Goal: Information Seeking & Learning: Find specific page/section

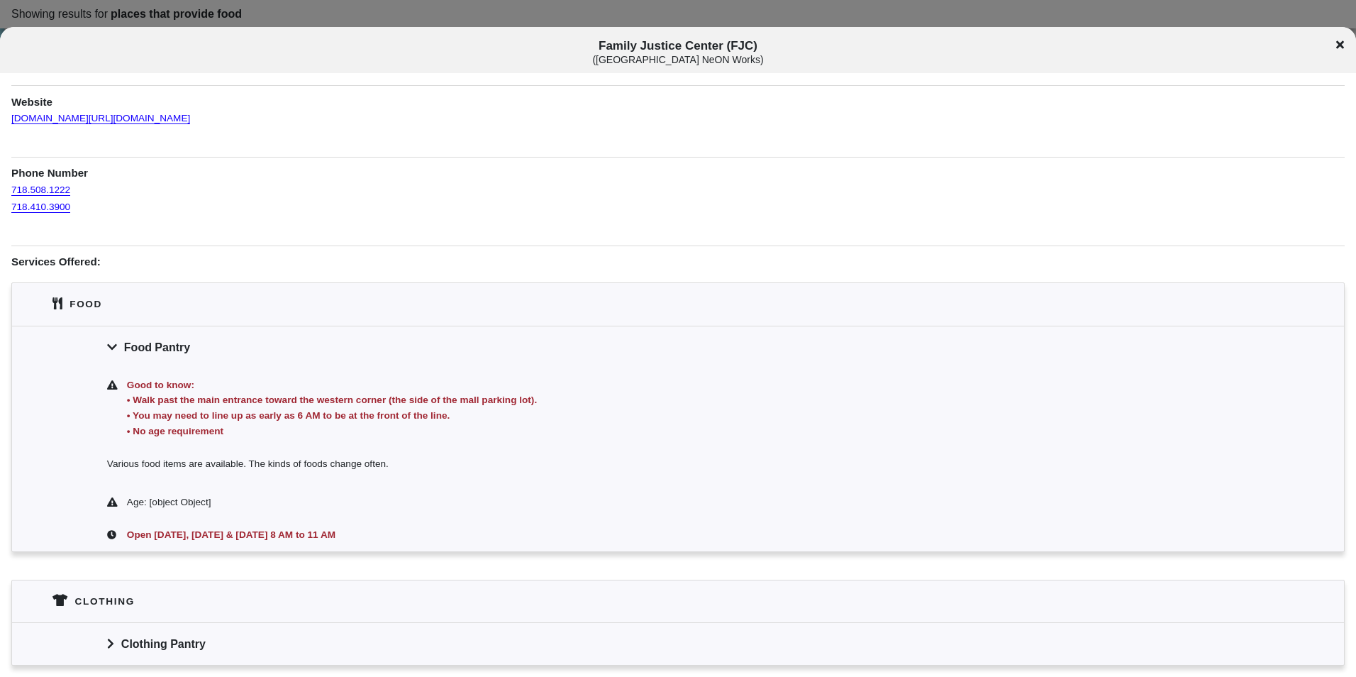
scroll to position [142, 0]
click at [1334, 48] on div "Family Justice Center (FJC) ( [GEOGRAPHIC_DATA] NeON Works )" at bounding box center [678, 52] width 1356 height 26
click at [1341, 48] on icon at bounding box center [1341, 44] width 8 height 11
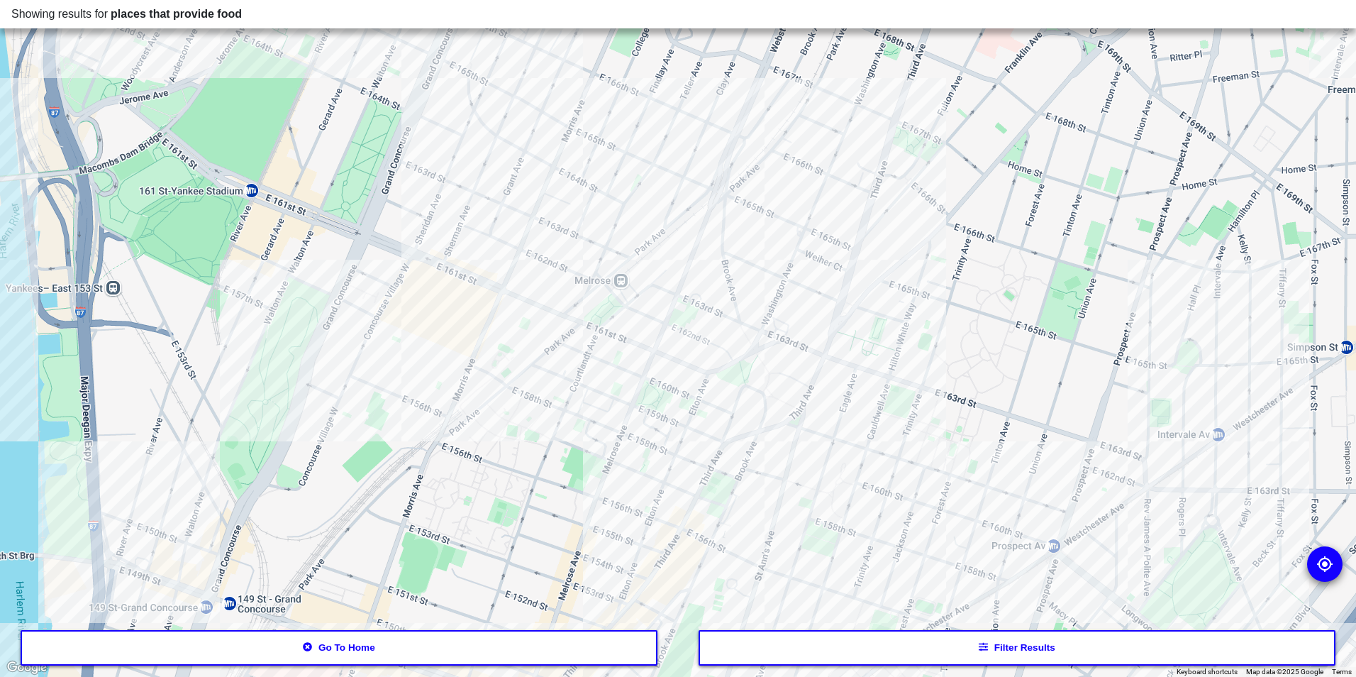
click at [954, 647] on button "Filter results" at bounding box center [1018, 647] width 638 height 35
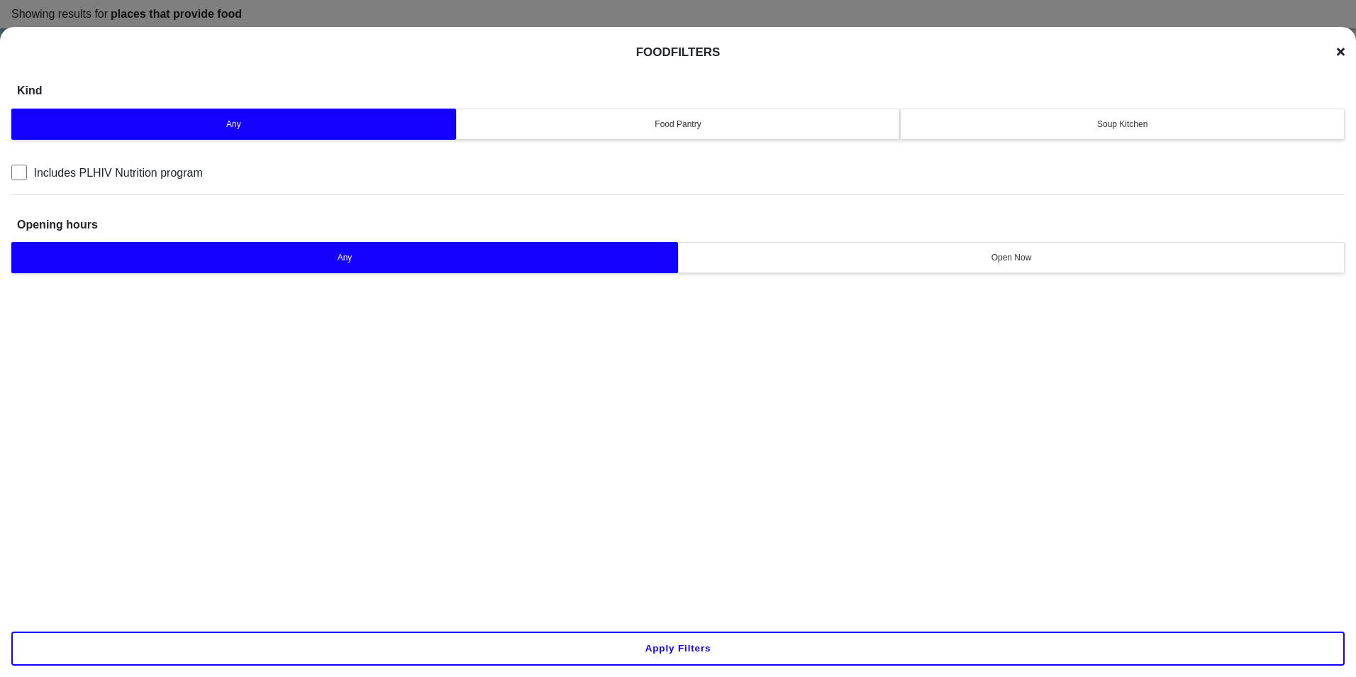
click at [1074, 142] on div "Any Food Pantry Soup Kitchen" at bounding box center [678, 124] width 1334 height 38
click at [1098, 112] on button "Soup Kitchen" at bounding box center [1122, 124] width 445 height 31
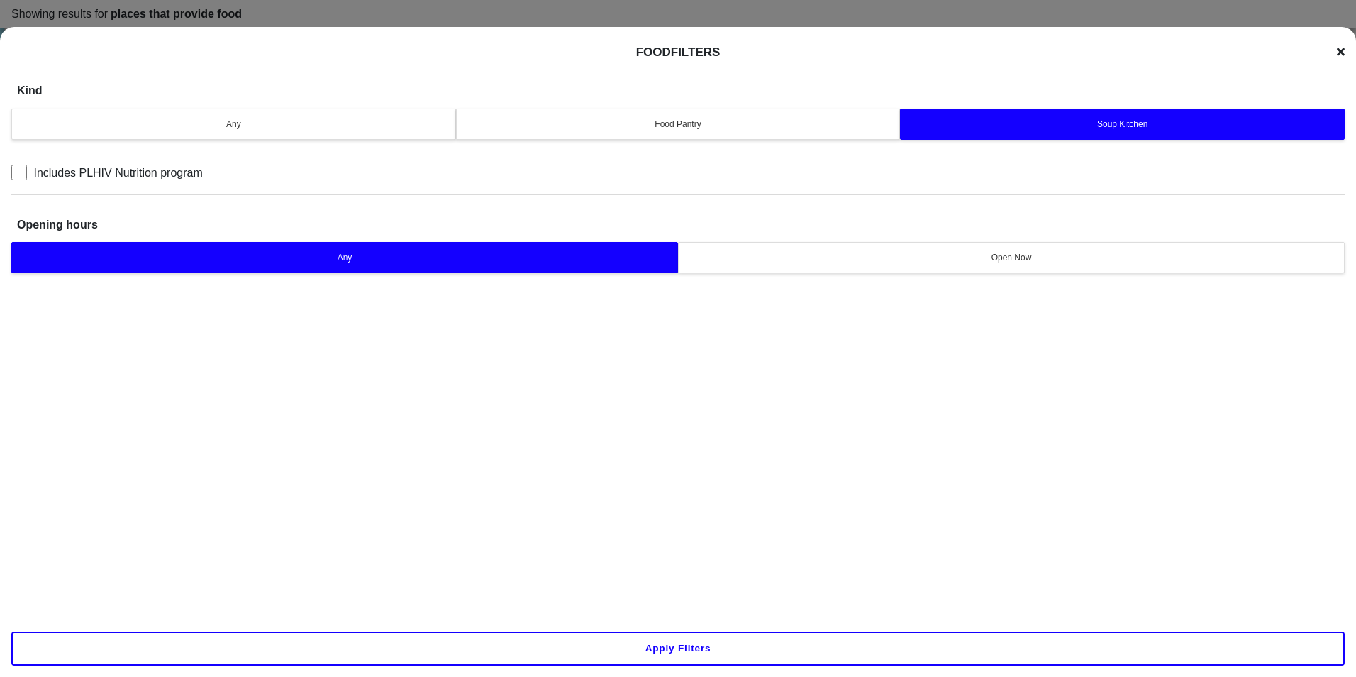
click at [706, 661] on button "Apply filters" at bounding box center [678, 648] width 1334 height 34
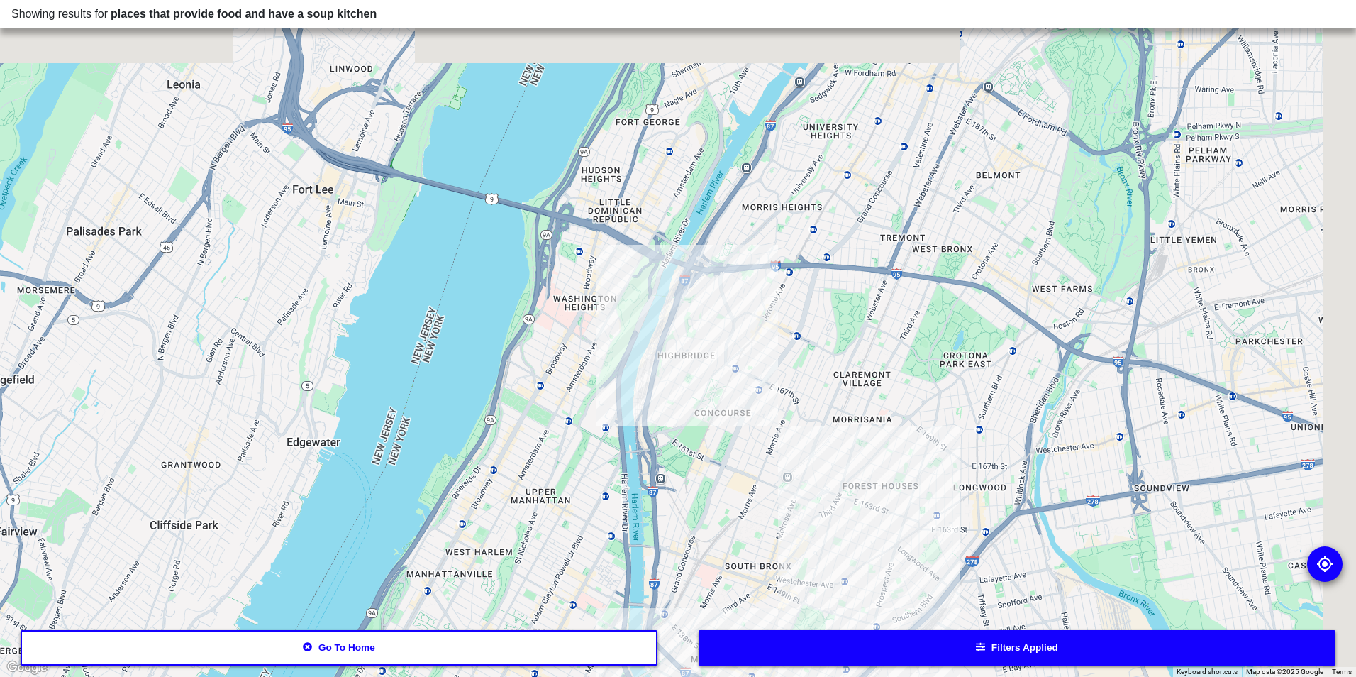
drag, startPoint x: 914, startPoint y: 303, endPoint x: 778, endPoint y: 438, distance: 192.6
click at [778, 438] on div at bounding box center [678, 338] width 1356 height 677
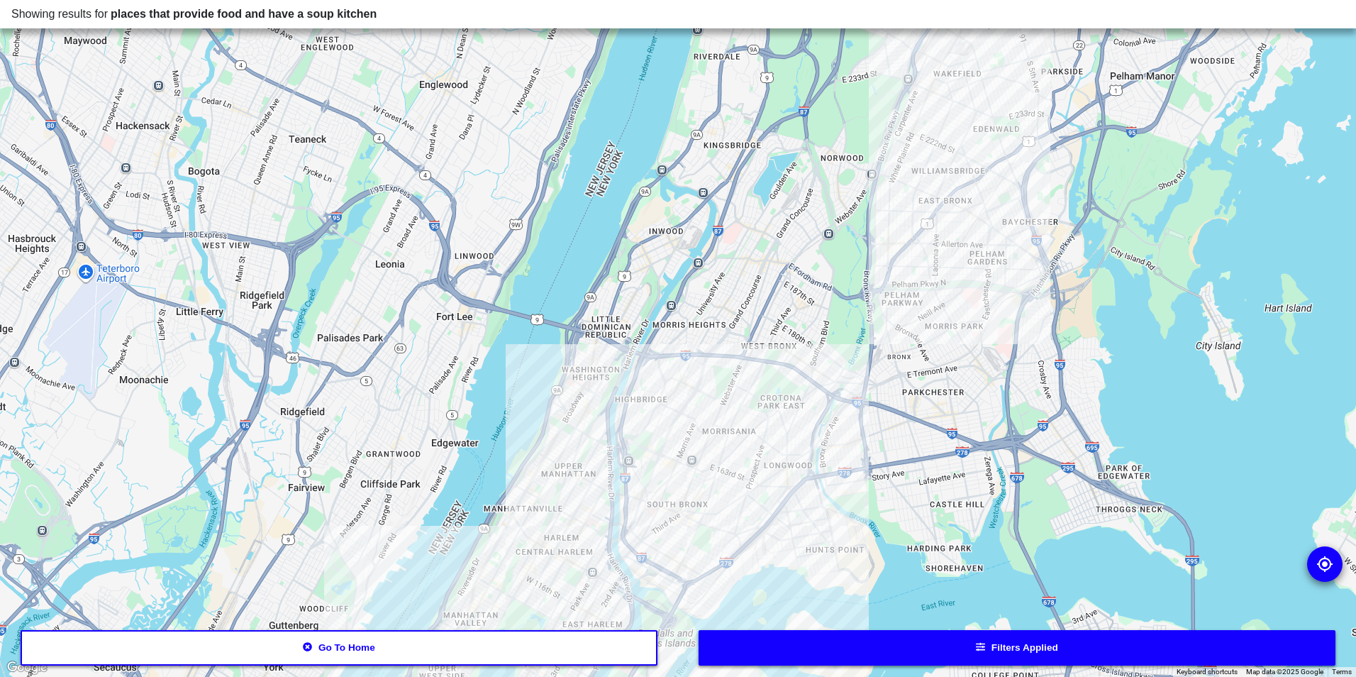
click at [650, 394] on div at bounding box center [678, 338] width 1356 height 677
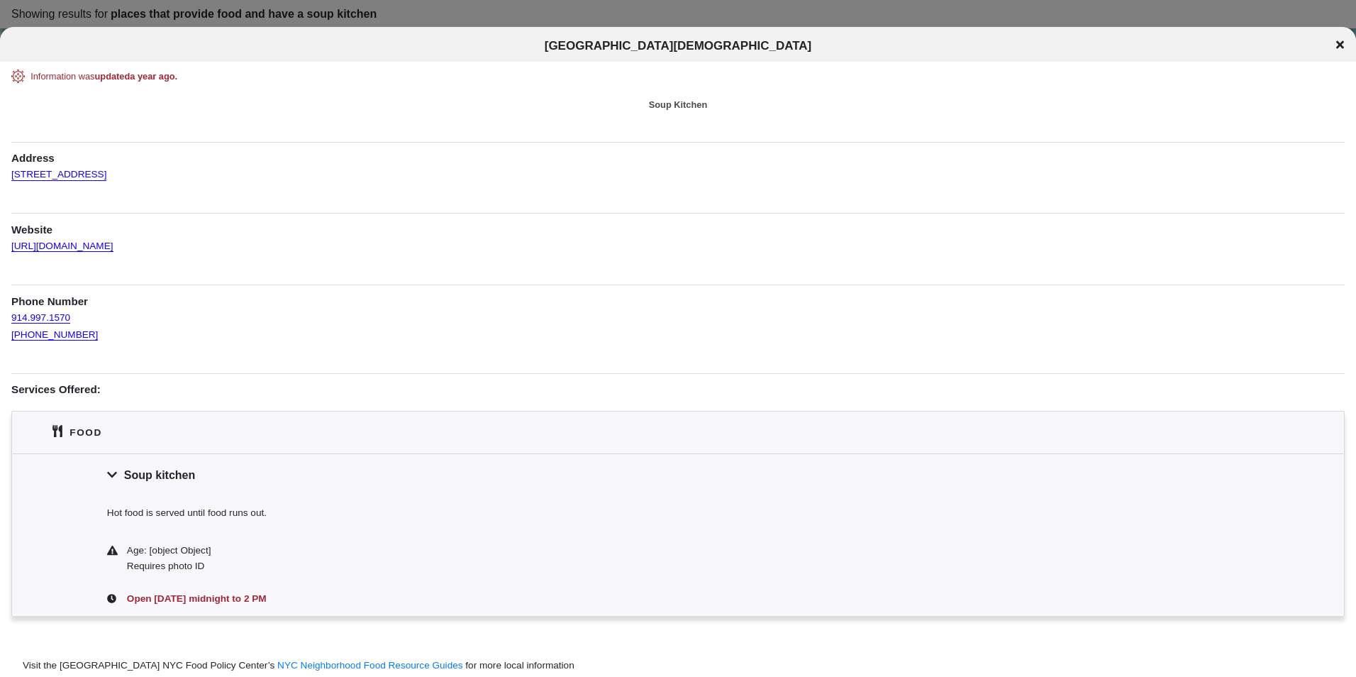
click at [1347, 47] on div "[GEOGRAPHIC_DATA][DEMOGRAPHIC_DATA]" at bounding box center [678, 46] width 1356 height 14
click at [1334, 44] on div "[GEOGRAPHIC_DATA][DEMOGRAPHIC_DATA]" at bounding box center [678, 46] width 1356 height 14
click at [1339, 43] on icon at bounding box center [1341, 45] width 8 height 8
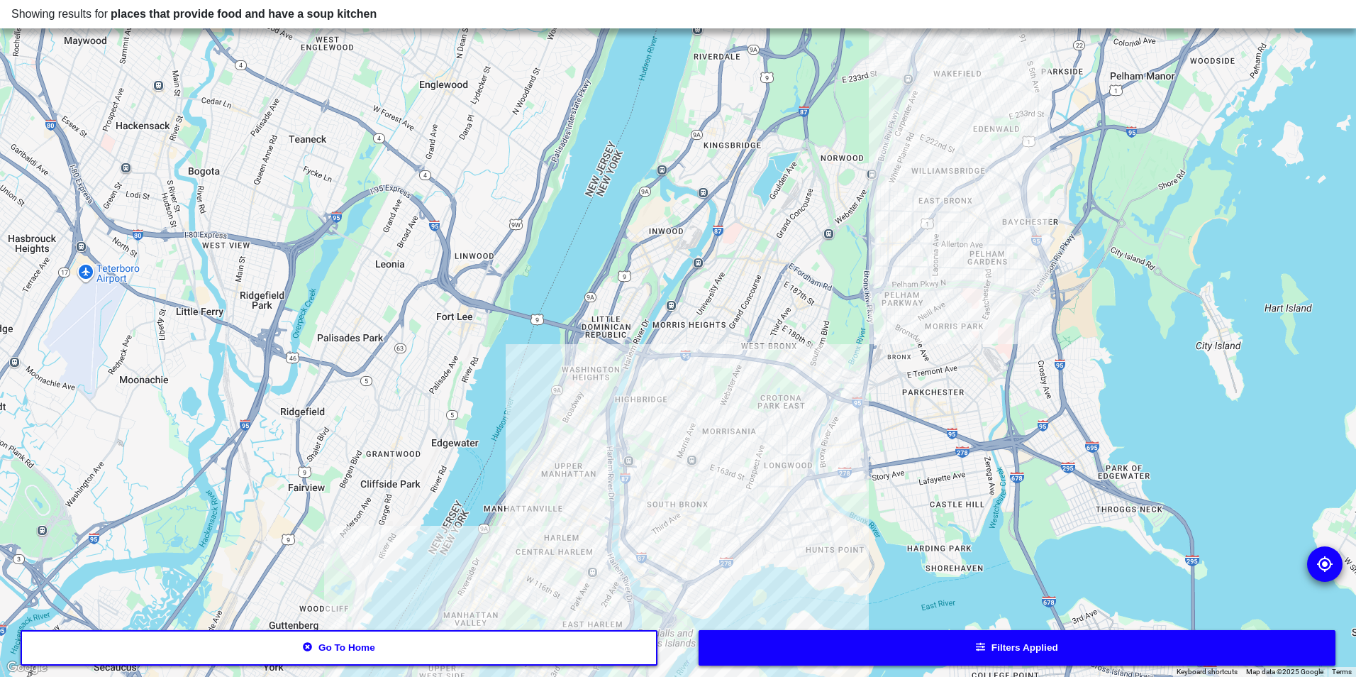
click at [814, 649] on button "Filters applied" at bounding box center [1018, 647] width 638 height 35
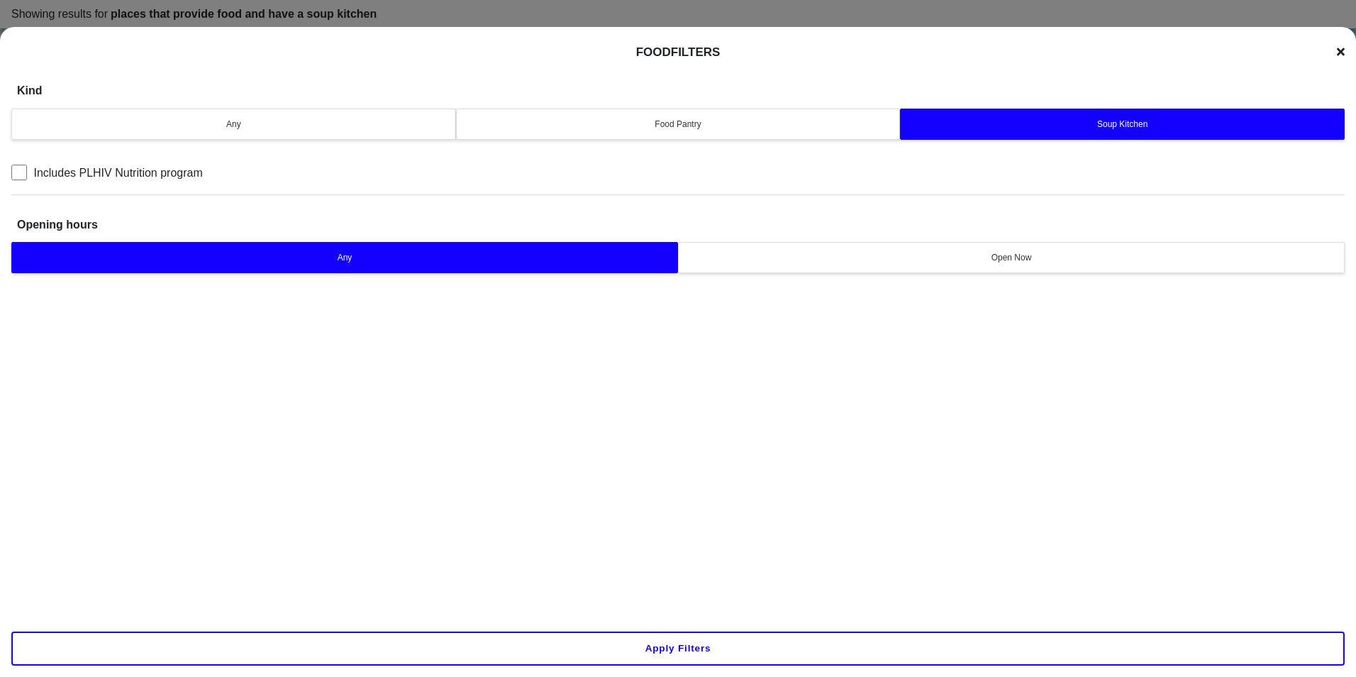
click at [321, 126] on div "Any" at bounding box center [234, 124] width 426 height 13
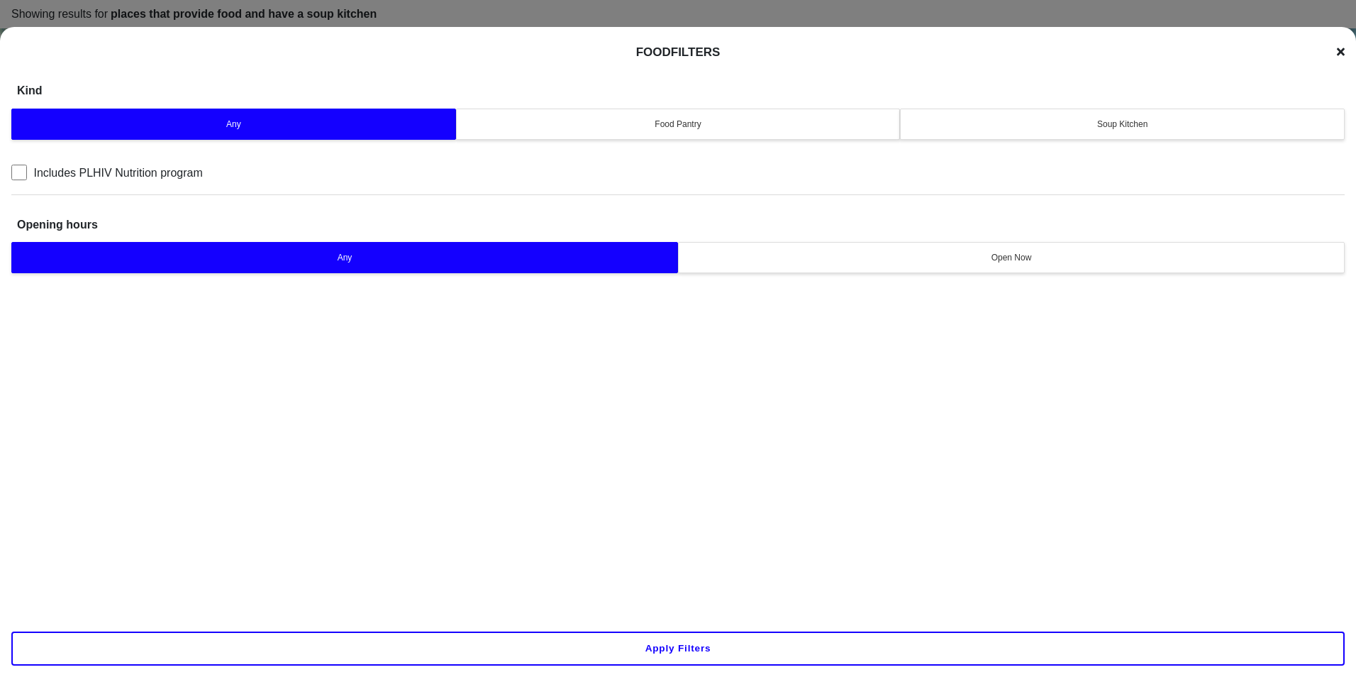
click at [719, 643] on button "Apply filters" at bounding box center [678, 648] width 1334 height 34
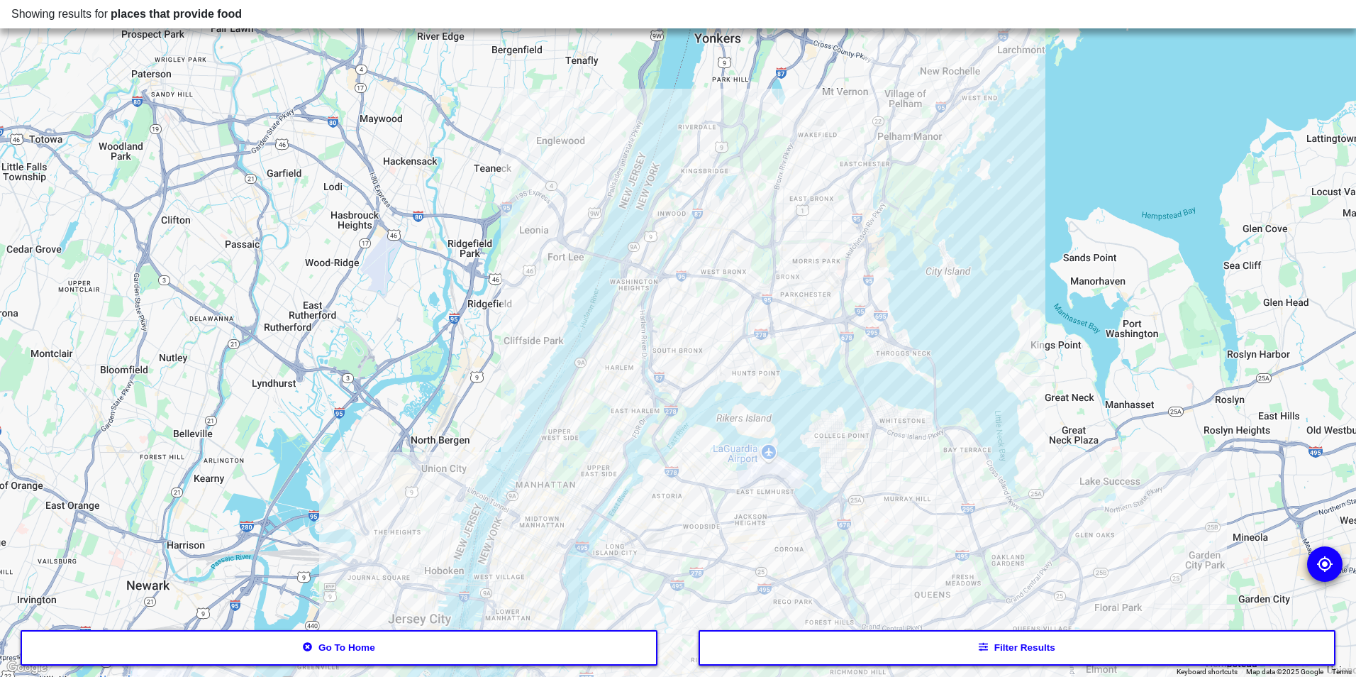
click at [626, 655] on button "Go to home" at bounding box center [340, 647] width 638 height 35
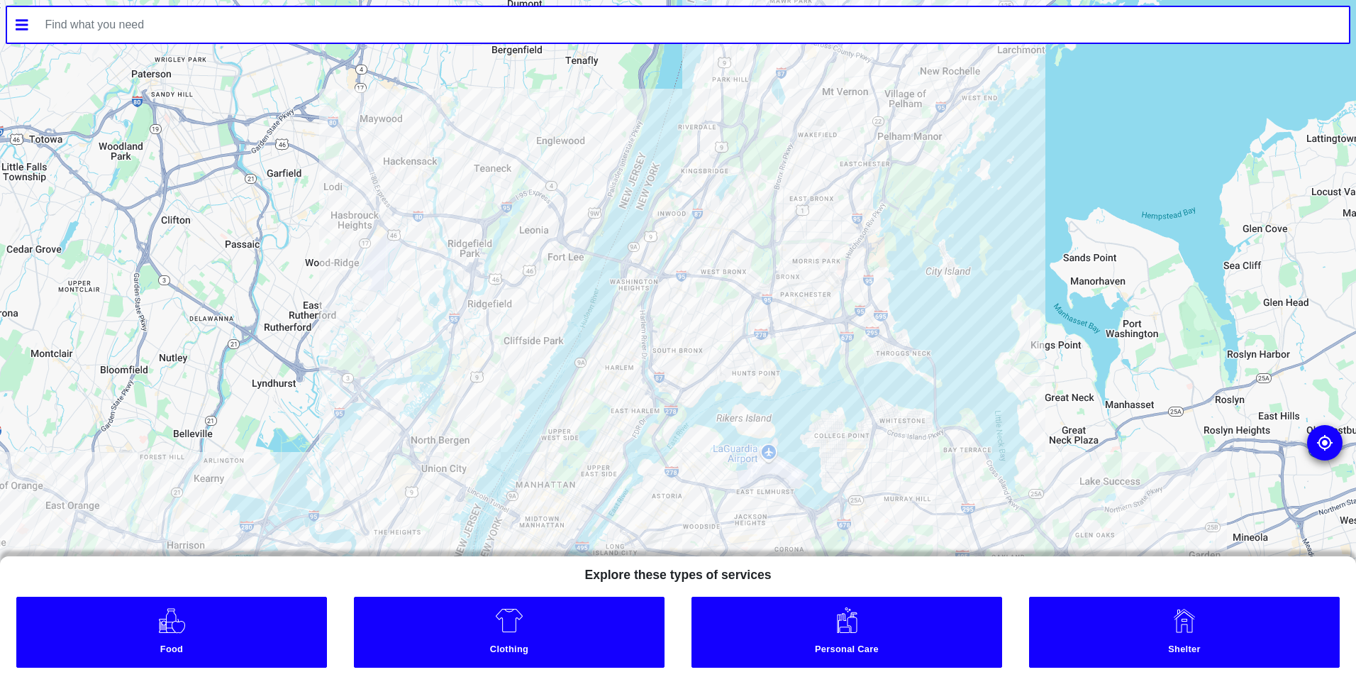
drag, startPoint x: 496, startPoint y: 627, endPoint x: 707, endPoint y: 579, distance: 216.2
click at [495, 627] on img at bounding box center [509, 620] width 28 height 28
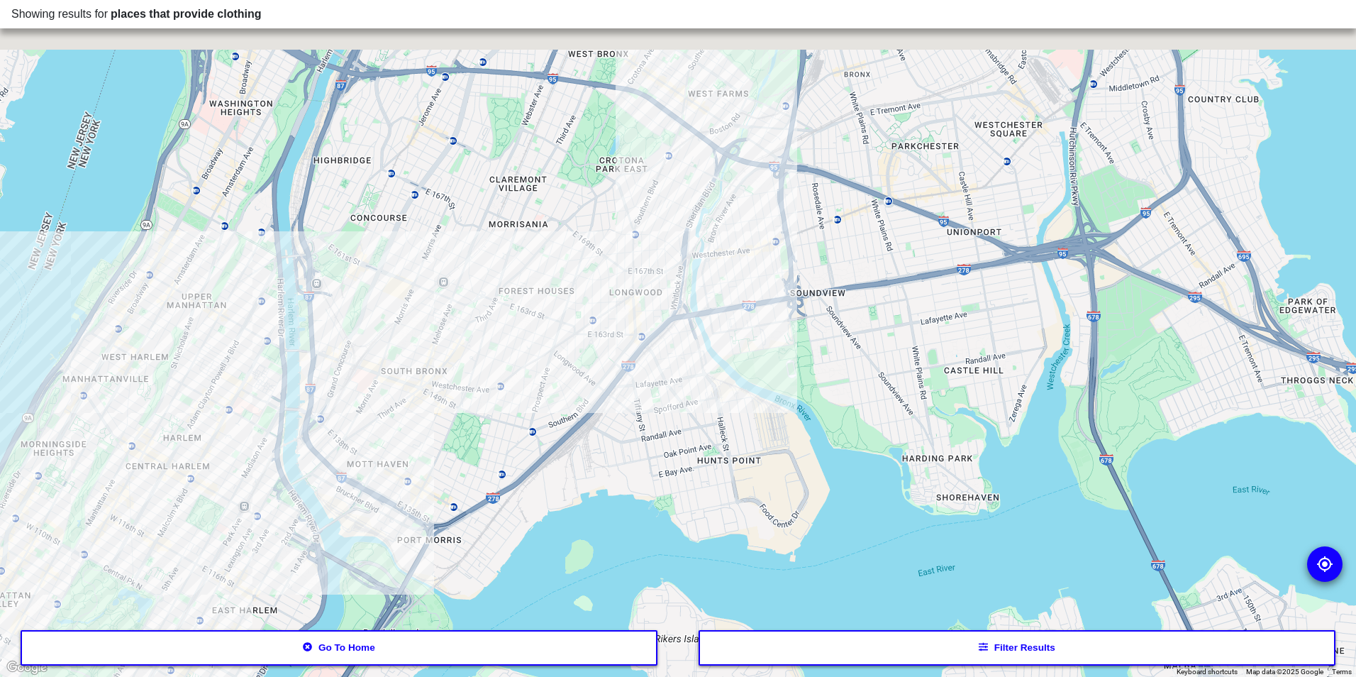
drag, startPoint x: 641, startPoint y: 189, endPoint x: 643, endPoint y: 713, distance: 523.6
click at [643, 0] on html "Showing results for places that provide clothing To navigate the map with touch…" at bounding box center [678, 0] width 1356 height 0
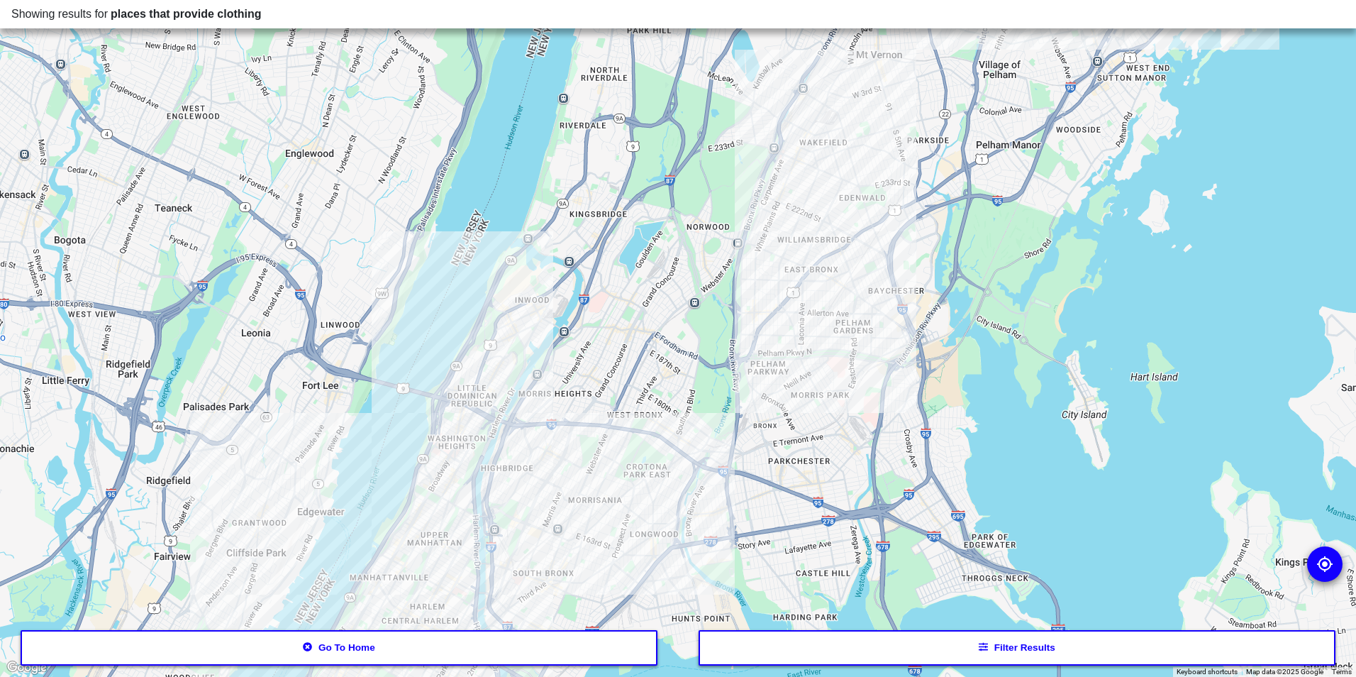
click at [713, 490] on div at bounding box center [678, 338] width 1356 height 677
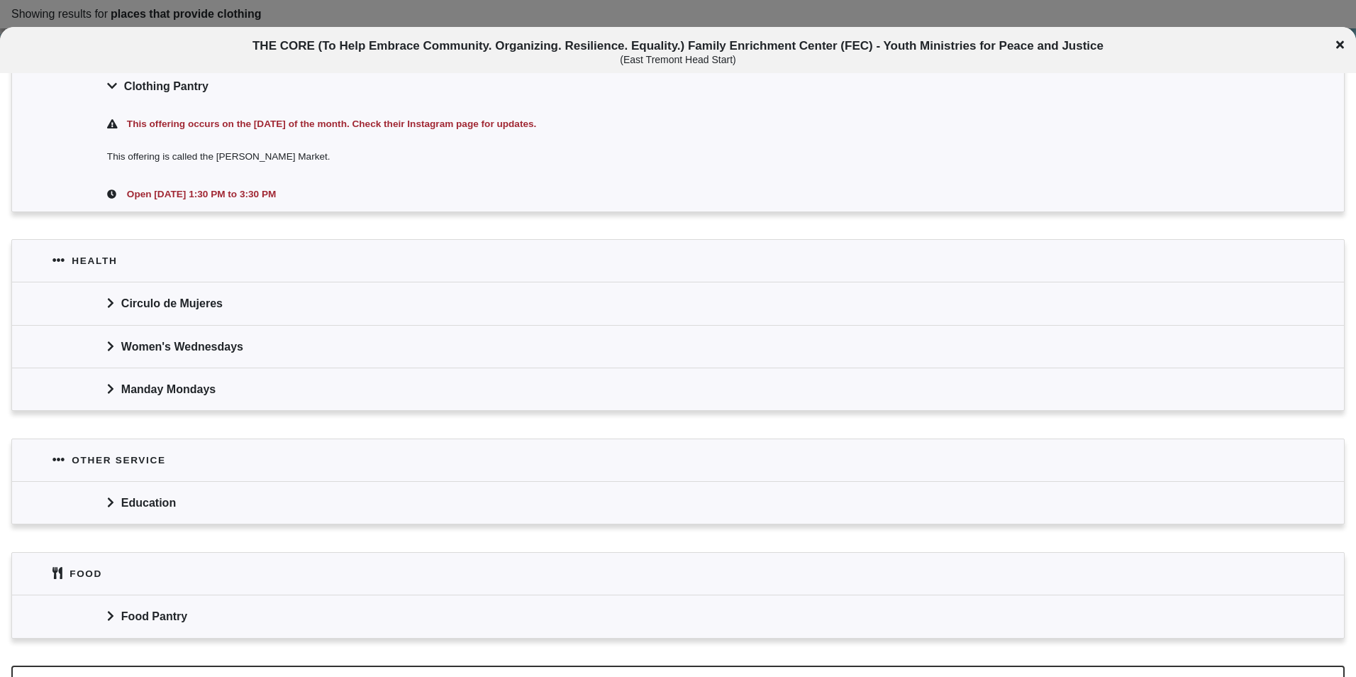
scroll to position [431, 0]
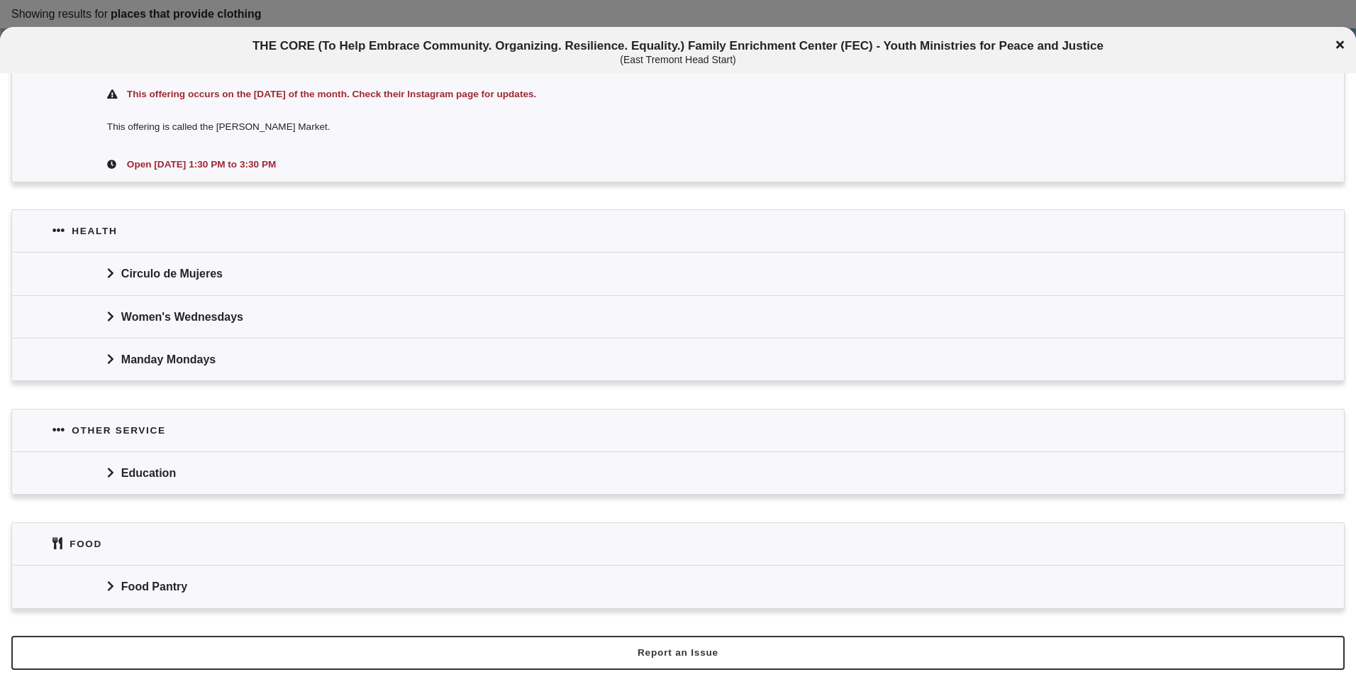
click at [1339, 48] on icon at bounding box center [1341, 44] width 8 height 11
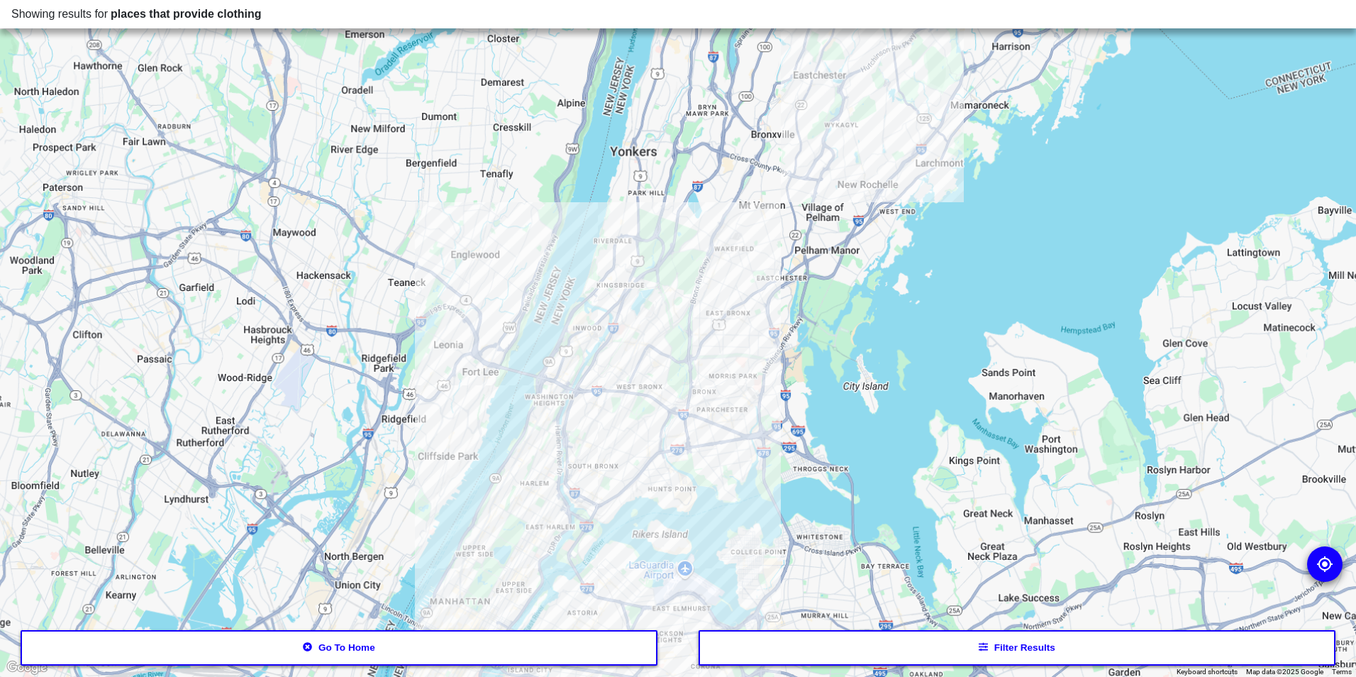
drag, startPoint x: 639, startPoint y: 459, endPoint x: 647, endPoint y: 365, distance: 94.0
click at [647, 365] on div at bounding box center [678, 338] width 1356 height 677
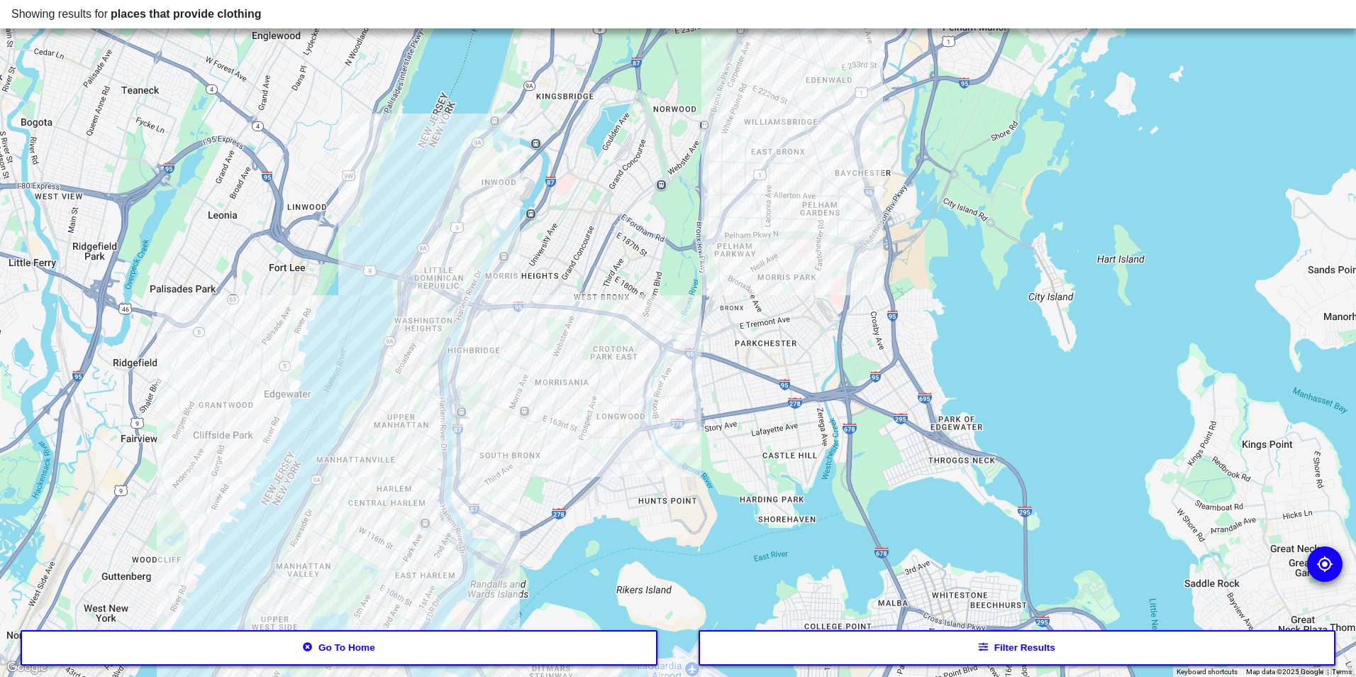
click at [626, 434] on div at bounding box center [678, 338] width 1356 height 677
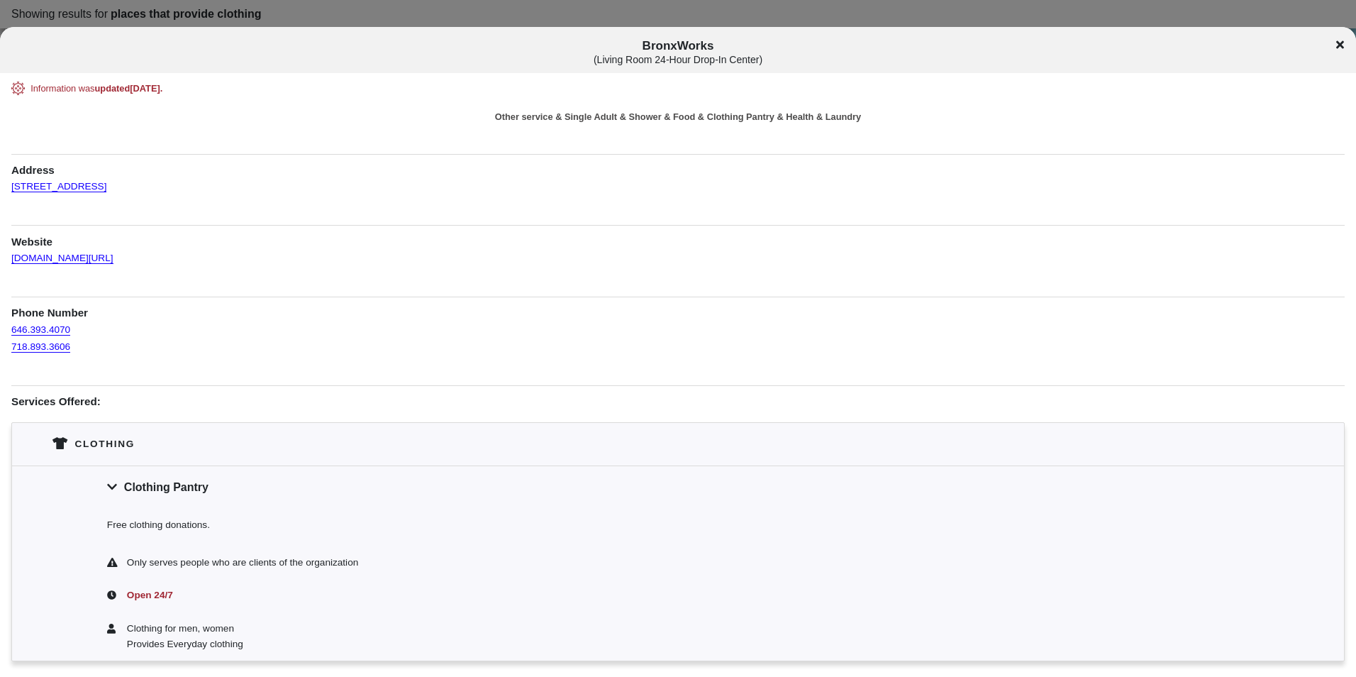
click at [1339, 54] on div "BronxWorks ( Living Room 24-Hour Drop-In Center )" at bounding box center [678, 52] width 1356 height 26
click at [1339, 48] on icon at bounding box center [1341, 45] width 8 height 8
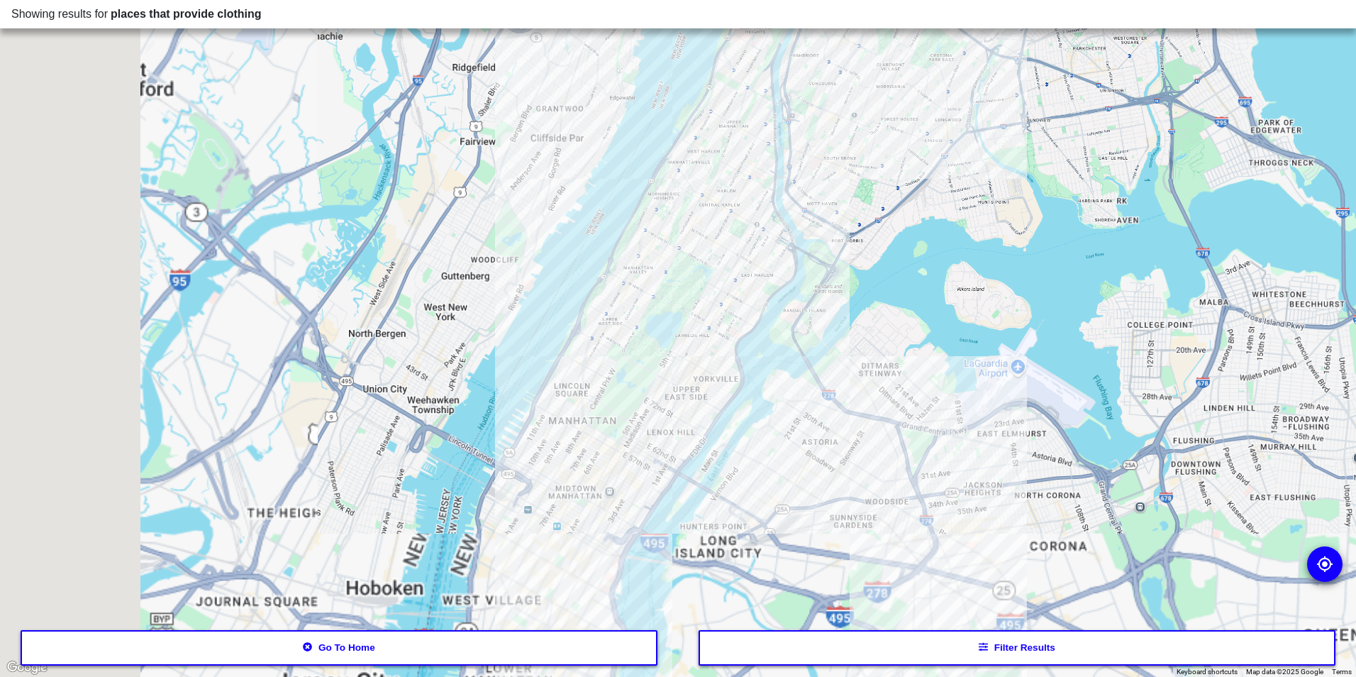
drag, startPoint x: 491, startPoint y: 483, endPoint x: 853, endPoint y: 157, distance: 487.3
click at [853, 157] on div at bounding box center [678, 338] width 1356 height 677
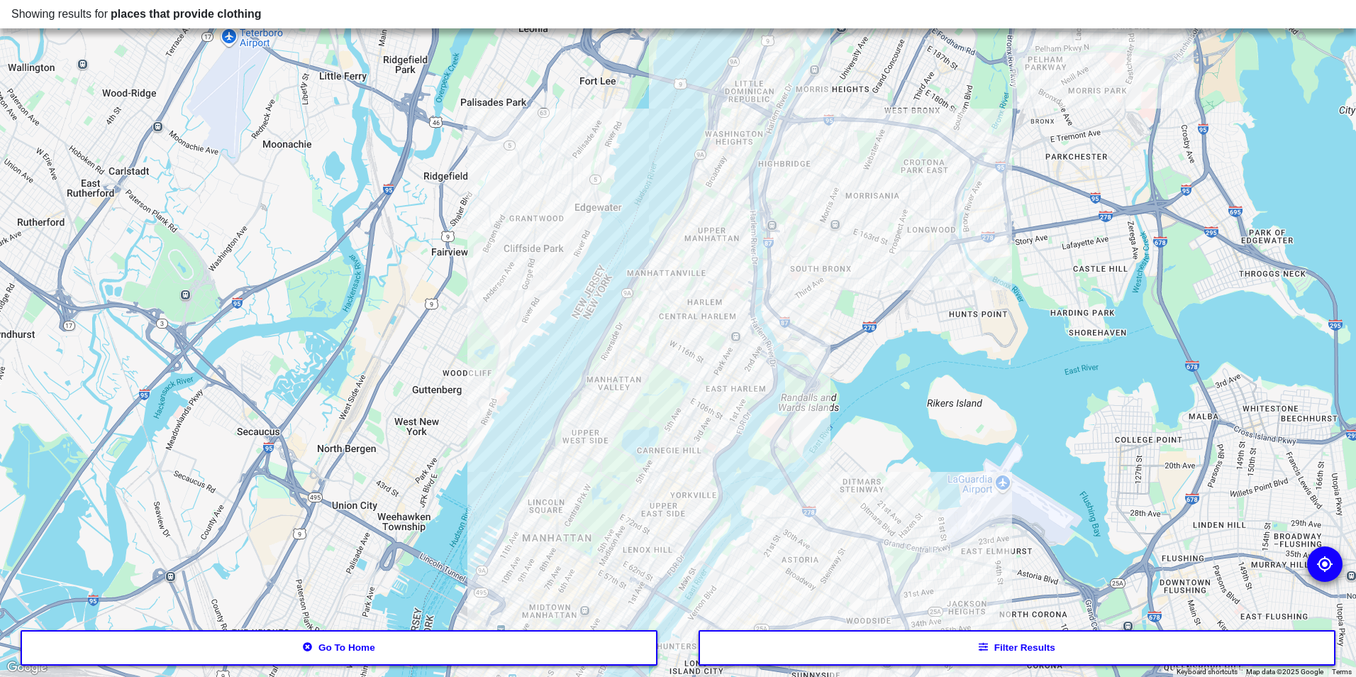
drag, startPoint x: 886, startPoint y: 216, endPoint x: 735, endPoint y: 402, distance: 239.0
click at [735, 402] on div at bounding box center [678, 338] width 1356 height 677
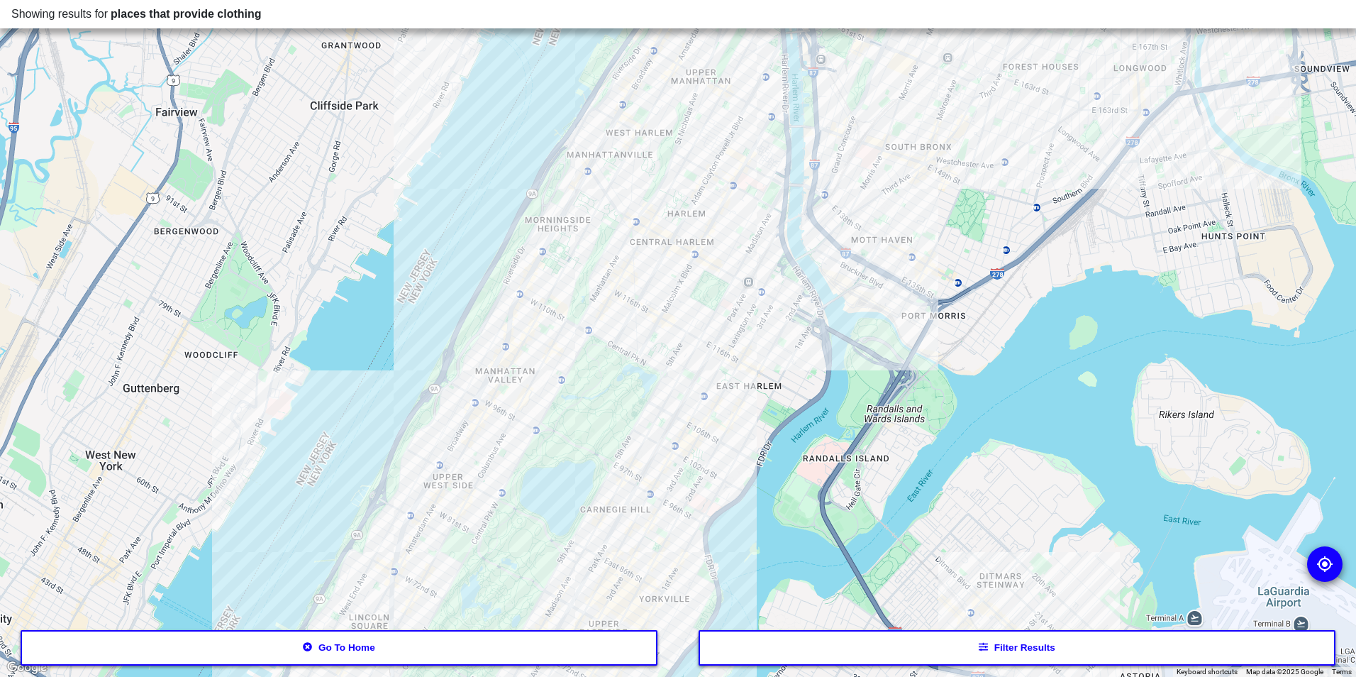
click at [556, 275] on div at bounding box center [678, 338] width 1356 height 677
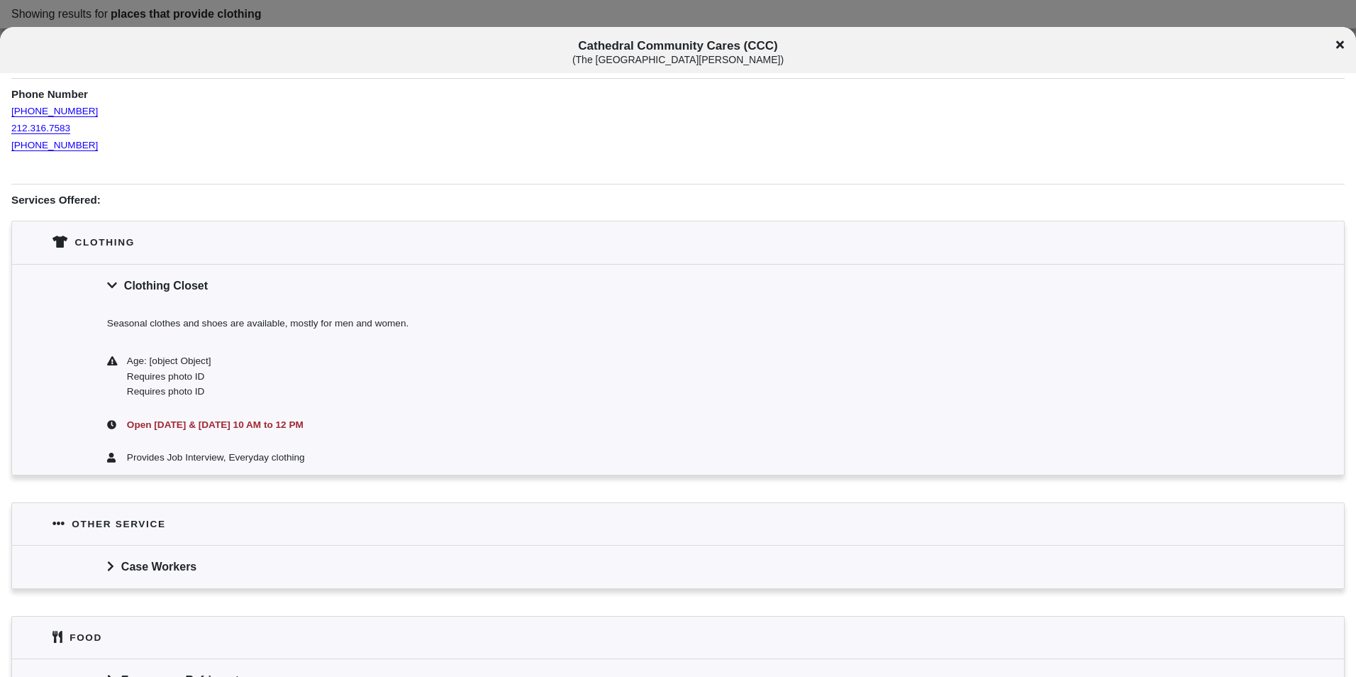
scroll to position [213, 0]
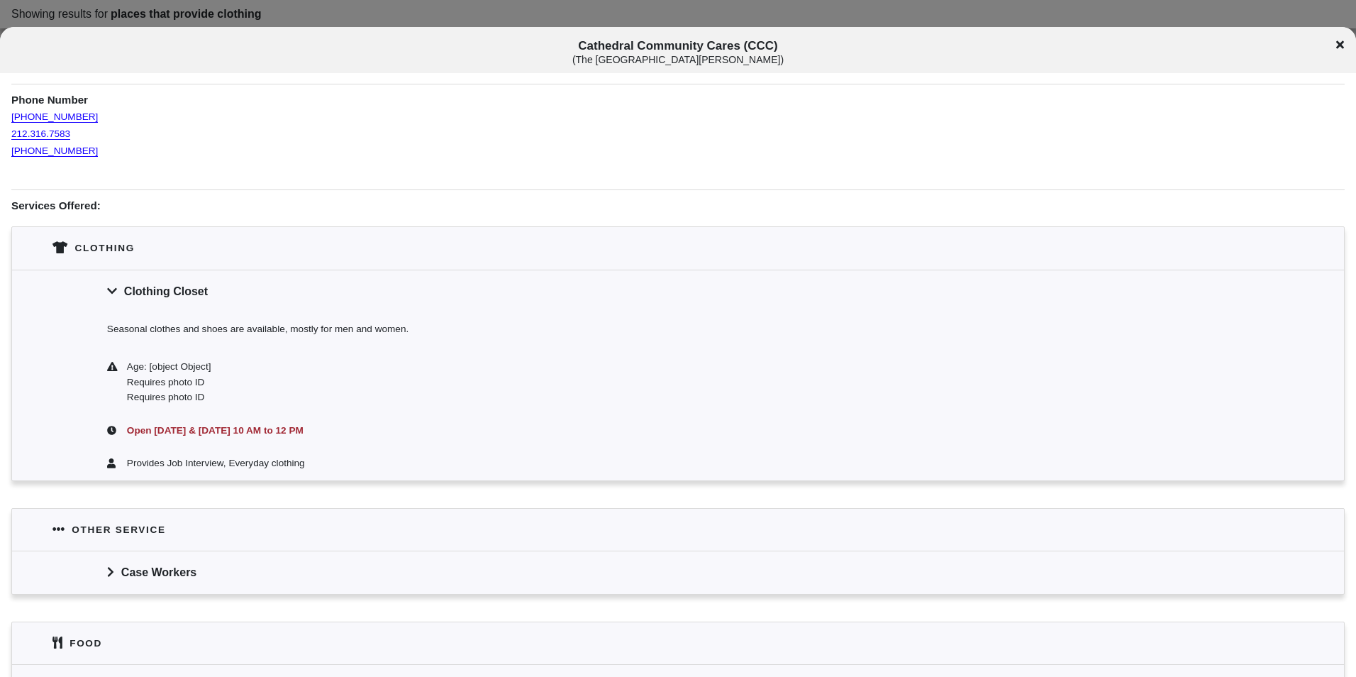
click at [1335, 48] on div "Cathedral Community Cares (CCC) ( The [GEOGRAPHIC_DATA][PERSON_NAME] )" at bounding box center [678, 52] width 1356 height 26
click at [1331, 50] on div "Cathedral Community Cares (CCC) ( The [GEOGRAPHIC_DATA][PERSON_NAME] )" at bounding box center [678, 52] width 1356 height 26
click at [1334, 45] on div "Cathedral Community Cares (CCC) ( The [GEOGRAPHIC_DATA][PERSON_NAME] )" at bounding box center [678, 52] width 1356 height 26
click at [1335, 45] on div "Cathedral Community Cares (CCC) ( The [GEOGRAPHIC_DATA][PERSON_NAME] )" at bounding box center [678, 52] width 1356 height 26
click at [1339, 44] on icon at bounding box center [1341, 45] width 8 height 8
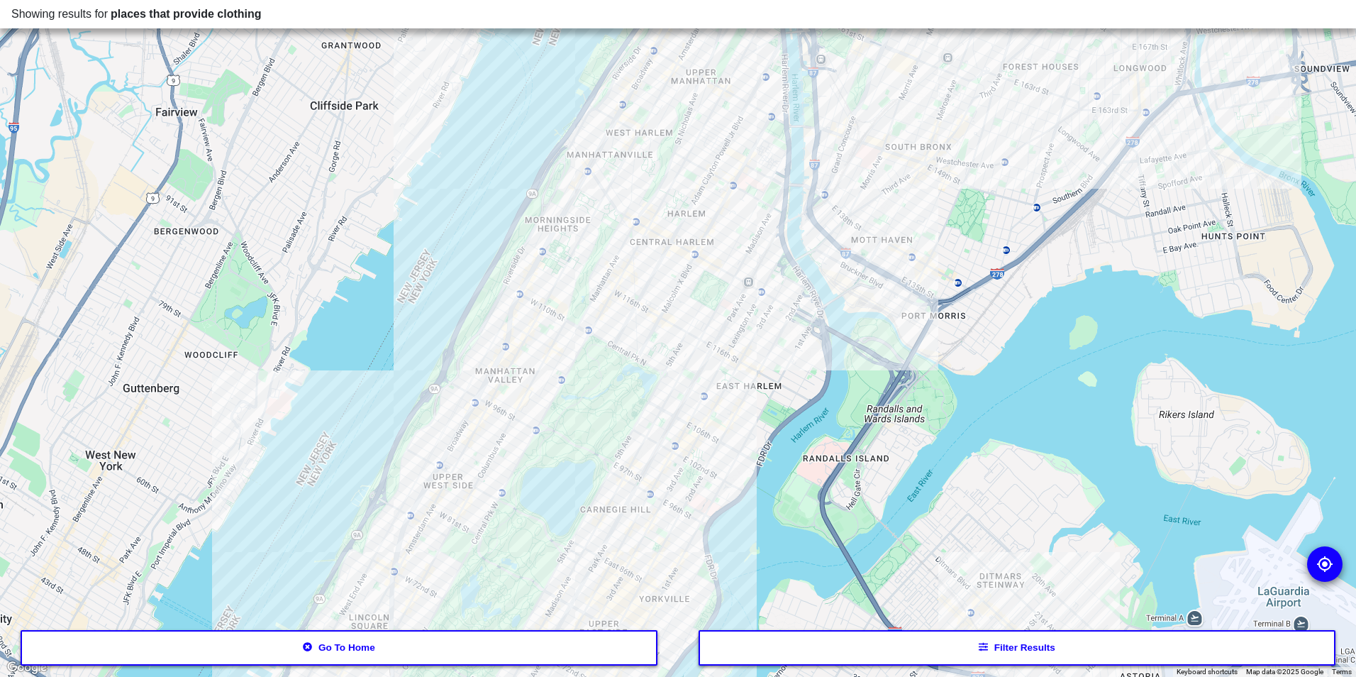
click at [685, 253] on div at bounding box center [678, 338] width 1356 height 677
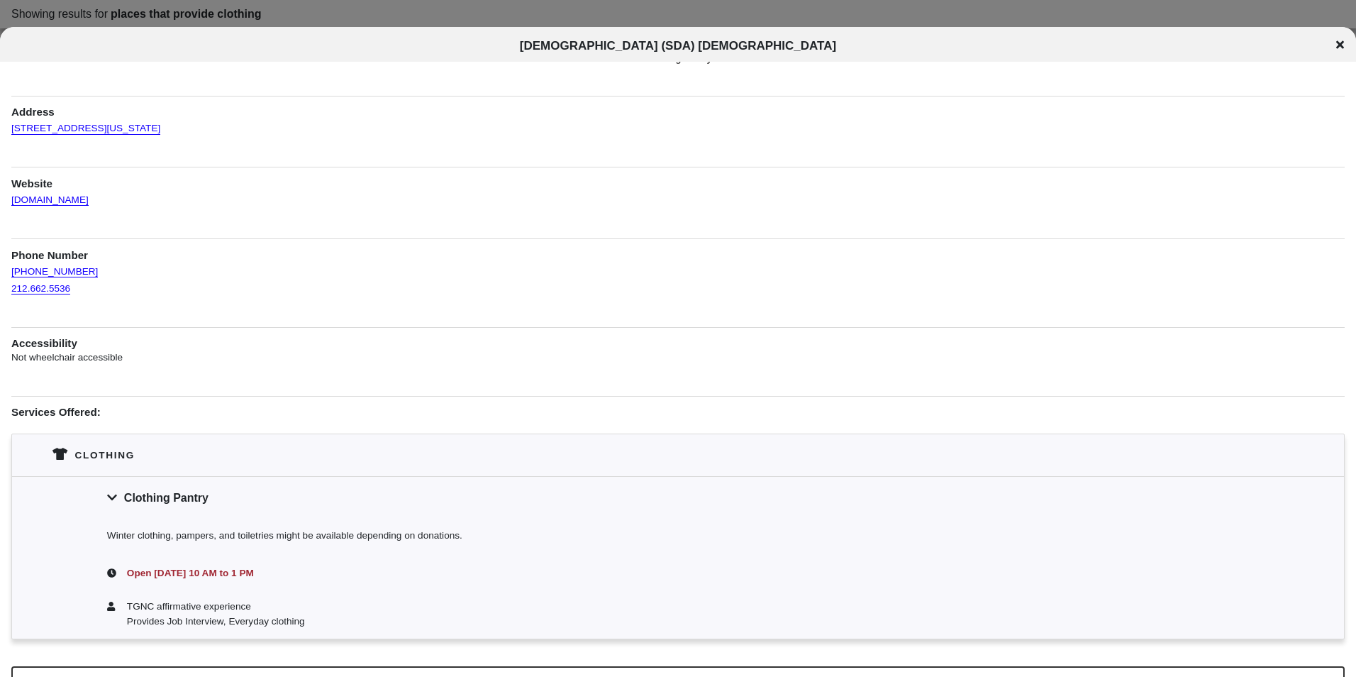
scroll to position [71, 0]
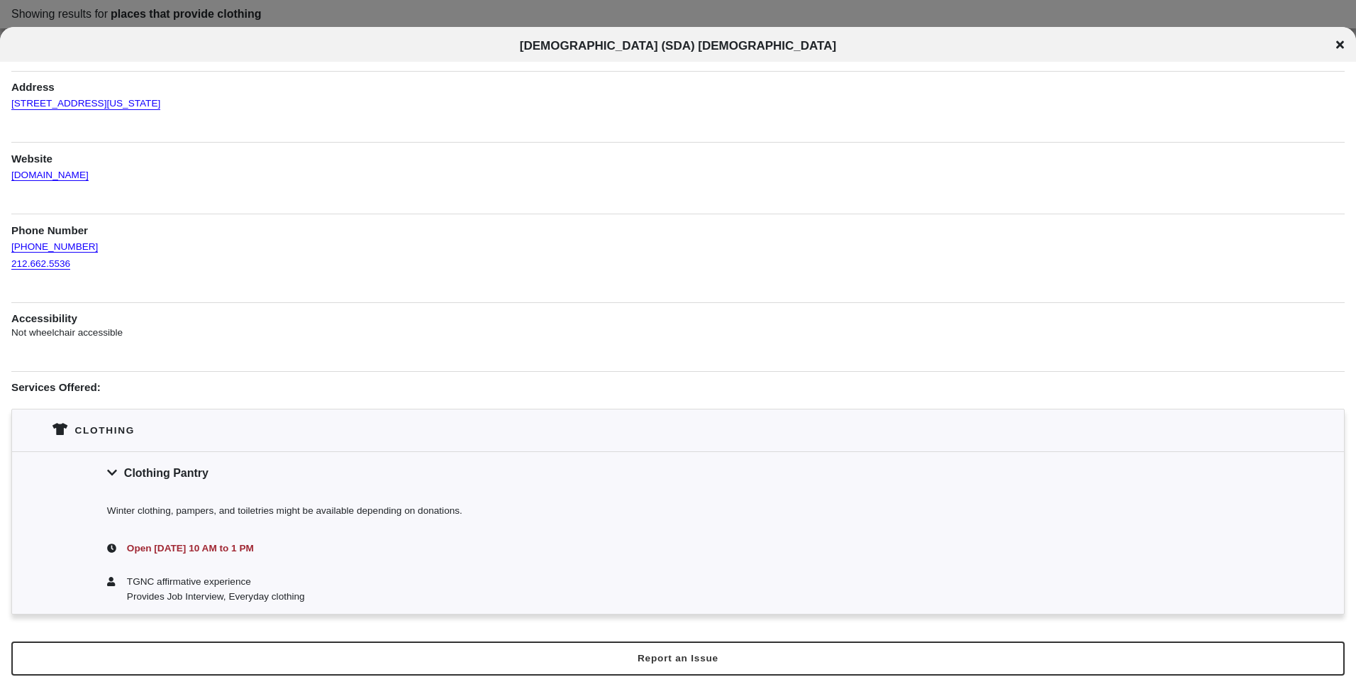
click at [1344, 40] on div "[DEMOGRAPHIC_DATA] (SDA) [DEMOGRAPHIC_DATA]" at bounding box center [678, 46] width 1356 height 14
click at [1341, 41] on icon at bounding box center [1341, 44] width 8 height 11
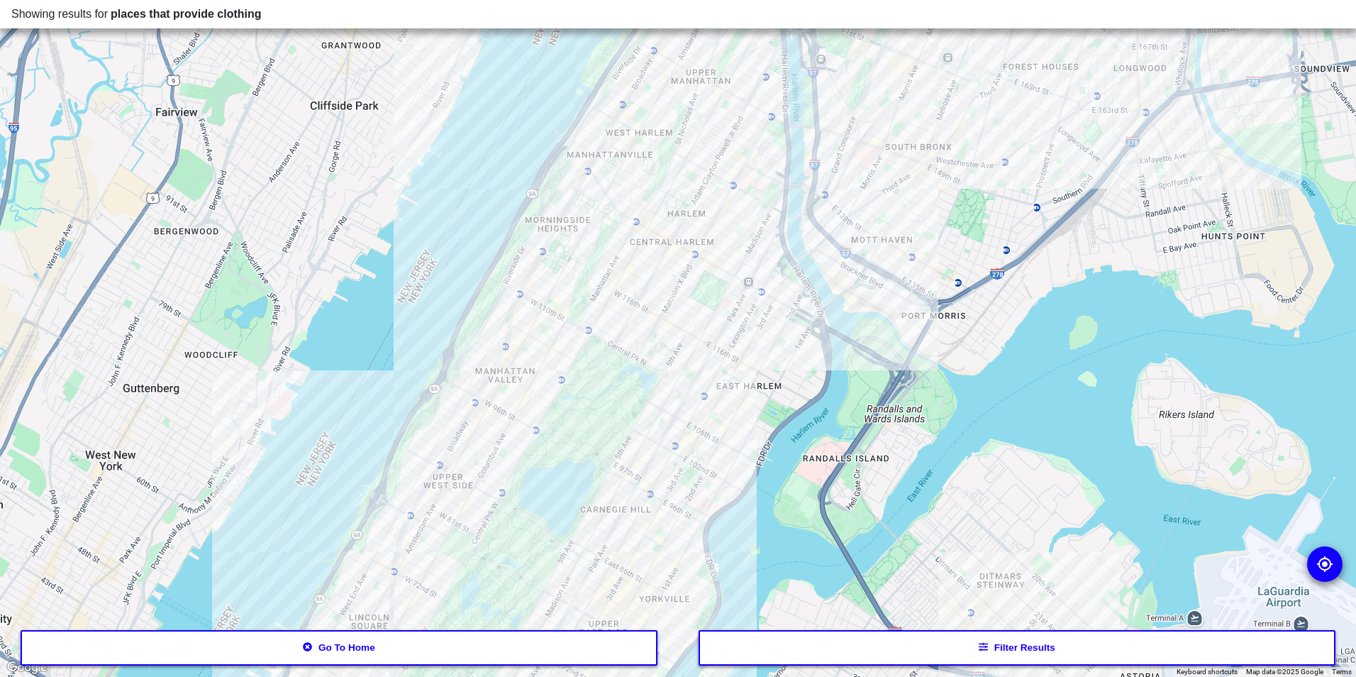
click at [684, 543] on div at bounding box center [678, 338] width 1356 height 677
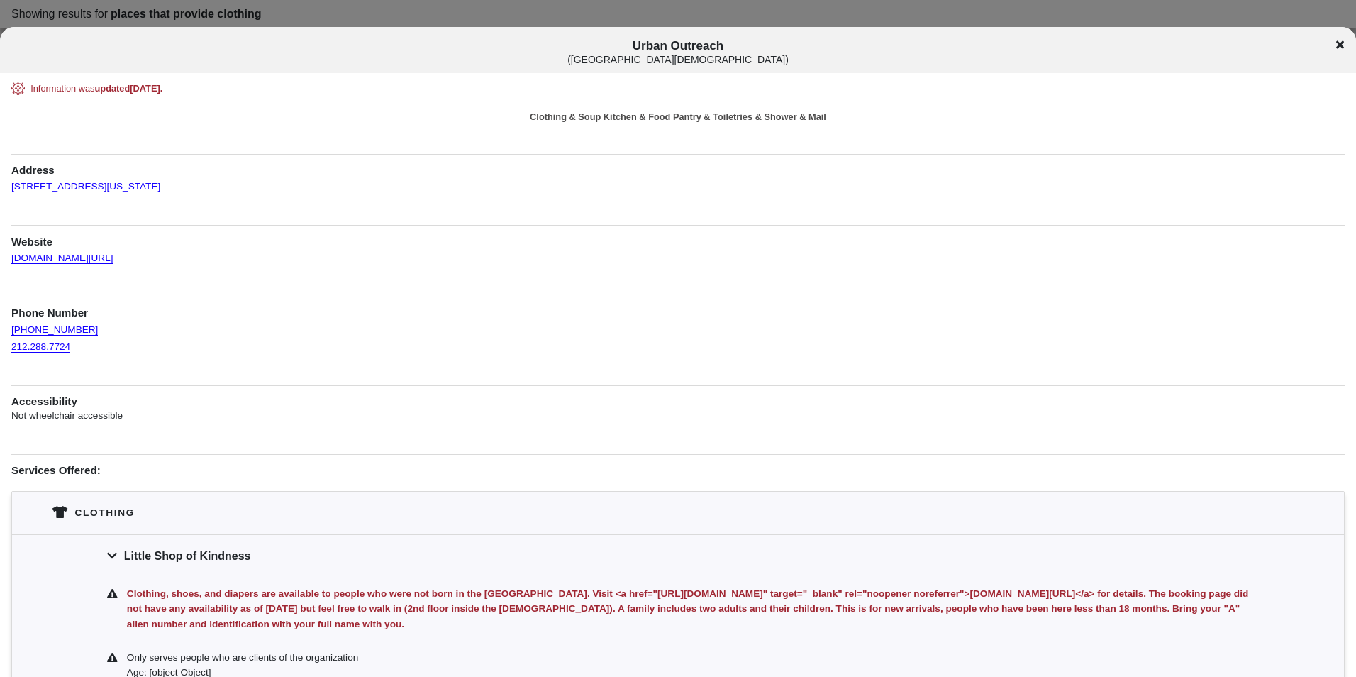
scroll to position [426, 0]
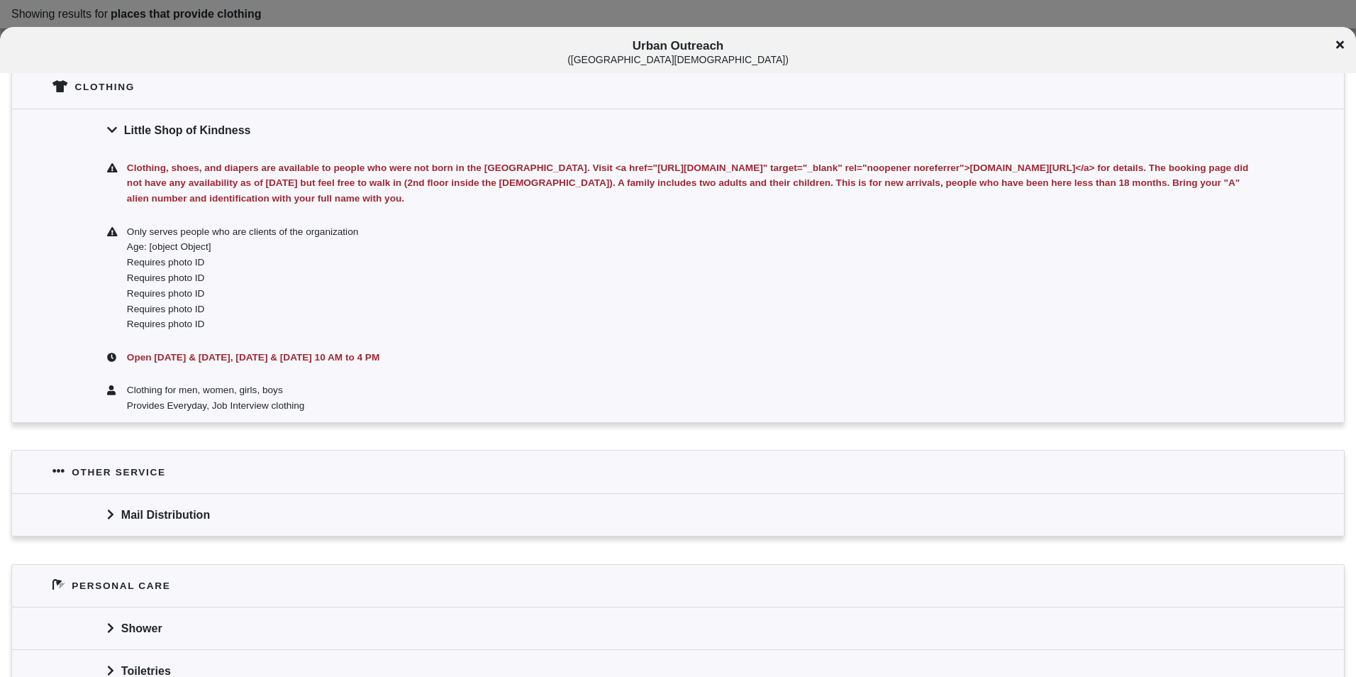
click at [1339, 48] on icon at bounding box center [1341, 45] width 8 height 8
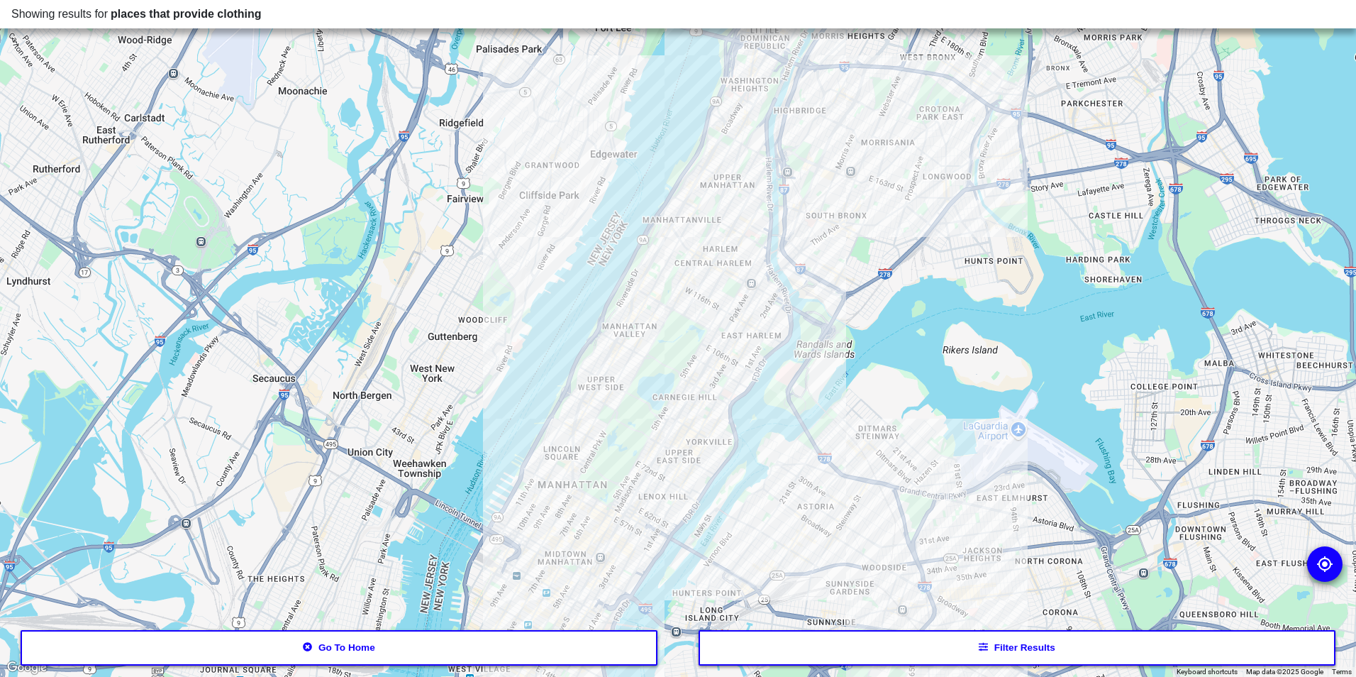
drag, startPoint x: 656, startPoint y: 462, endPoint x: 639, endPoint y: 365, distance: 98.1
click at [638, 365] on div at bounding box center [678, 338] width 1356 height 677
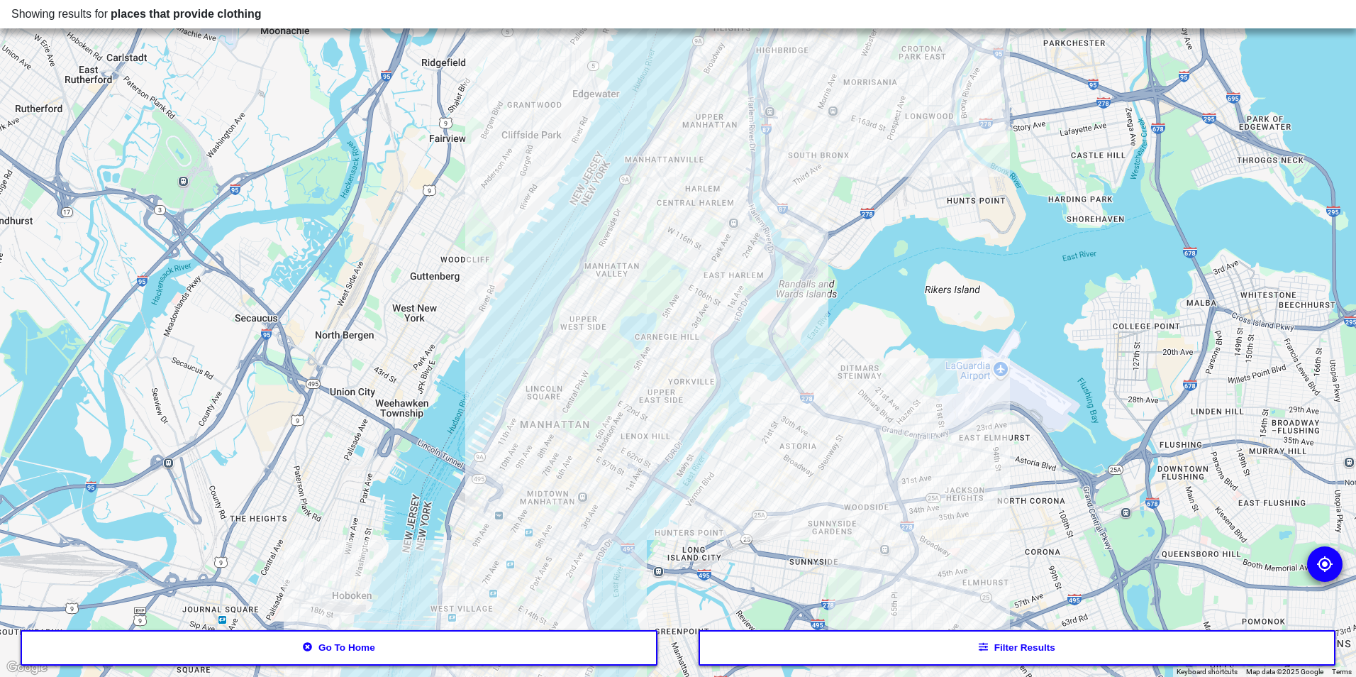
click at [628, 389] on div at bounding box center [678, 338] width 1356 height 677
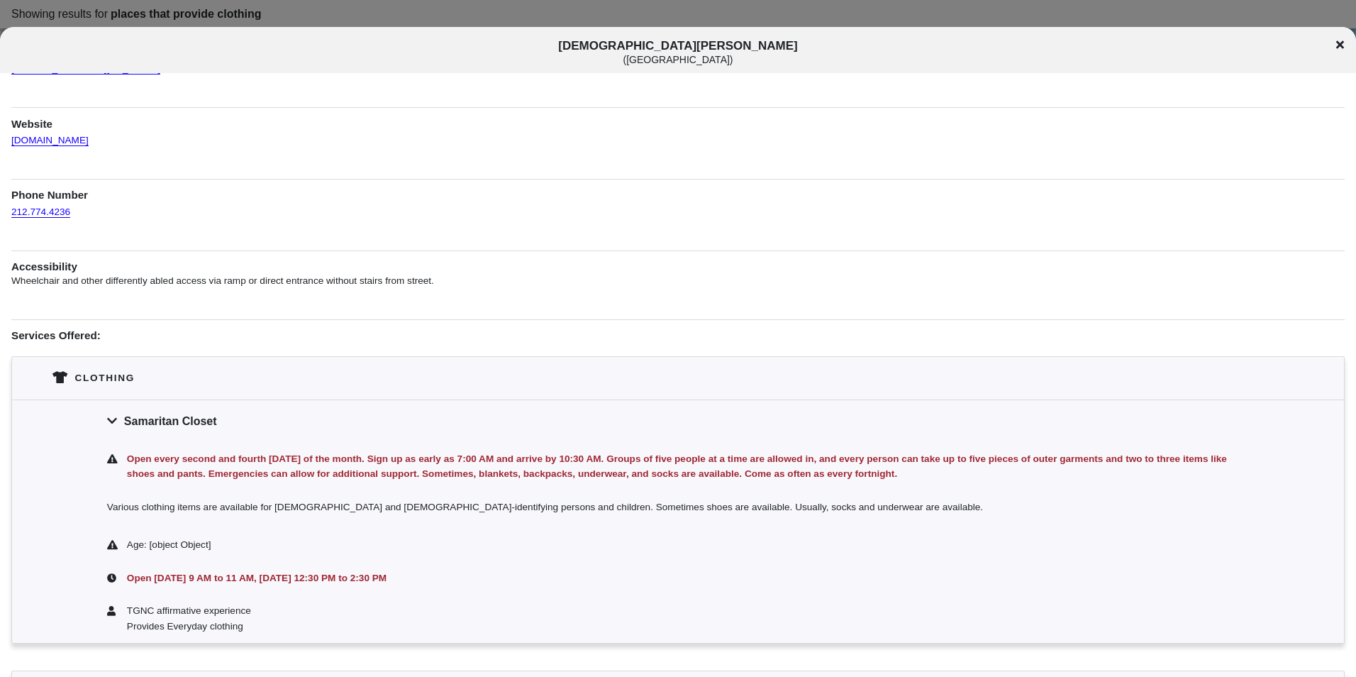
scroll to position [142, 0]
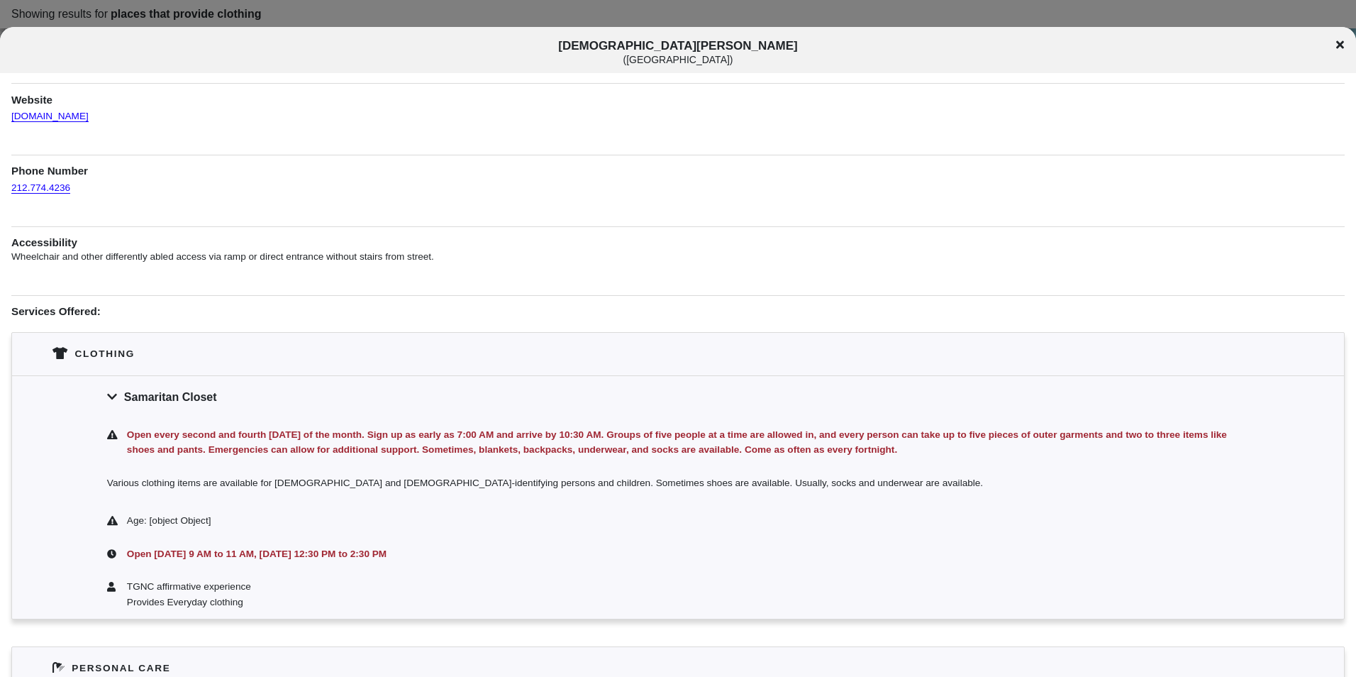
click at [1335, 54] on div "[DEMOGRAPHIC_DATA][PERSON_NAME] ( [GEOGRAPHIC_DATA] )" at bounding box center [678, 52] width 1356 height 26
click at [1338, 57] on div "[DEMOGRAPHIC_DATA][PERSON_NAME] ( [GEOGRAPHIC_DATA] )" at bounding box center [678, 52] width 1356 height 26
click at [1339, 45] on icon at bounding box center [1341, 45] width 8 height 8
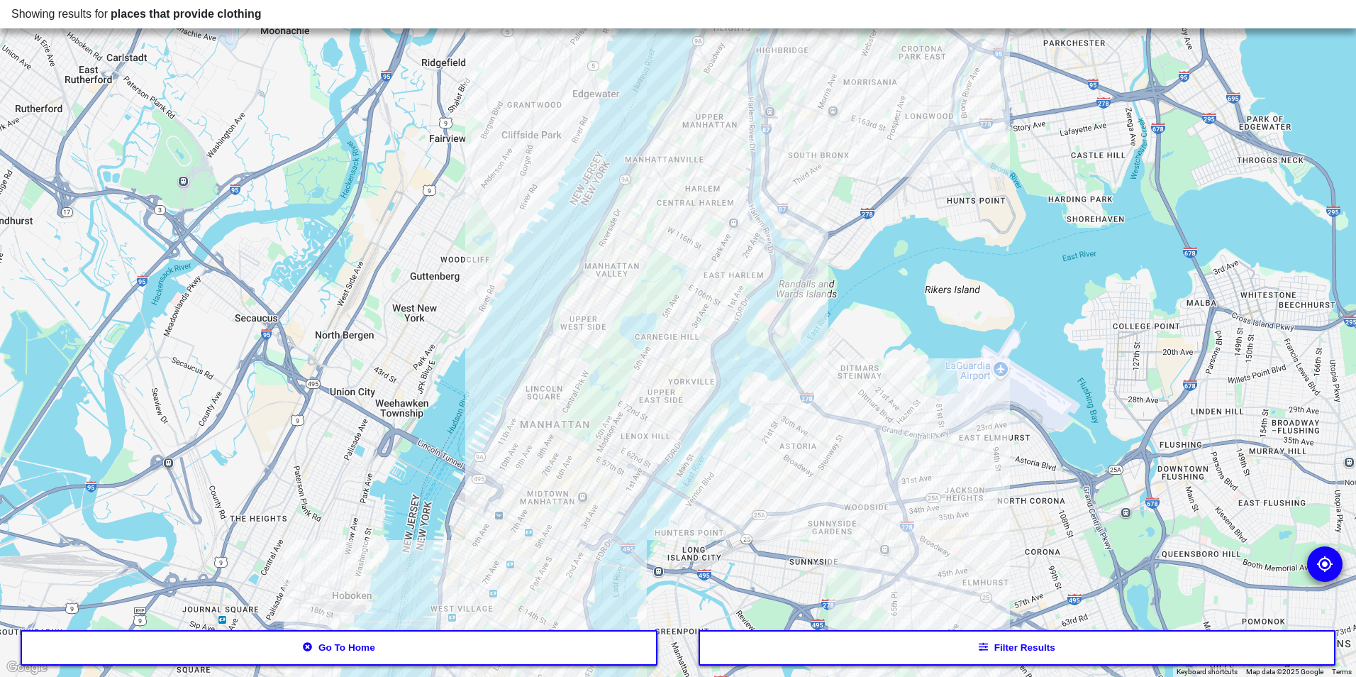
click at [1339, 45] on div at bounding box center [678, 338] width 1356 height 677
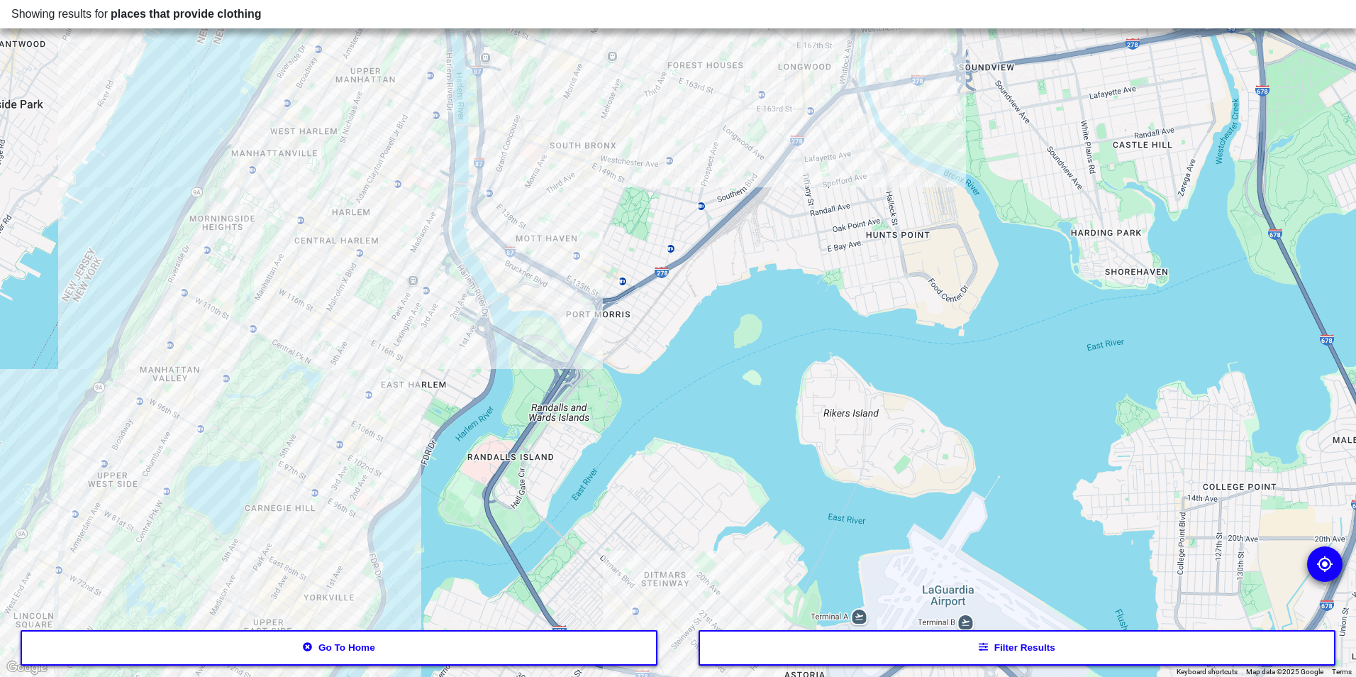
drag, startPoint x: 817, startPoint y: 280, endPoint x: 1115, endPoint y: 154, distance: 324.3
click at [1115, 154] on div at bounding box center [678, 338] width 1356 height 677
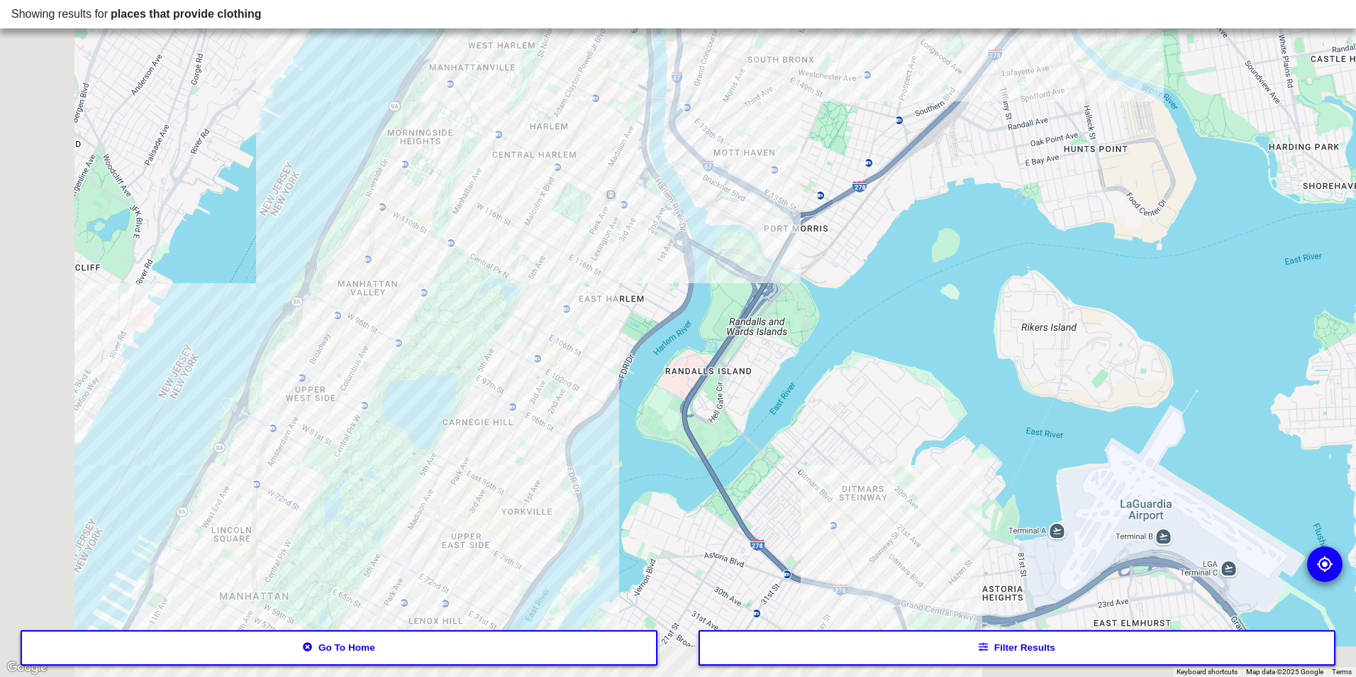
drag, startPoint x: 518, startPoint y: 347, endPoint x: 813, endPoint y: 201, distance: 329.0
click at [813, 201] on div at bounding box center [678, 338] width 1356 height 677
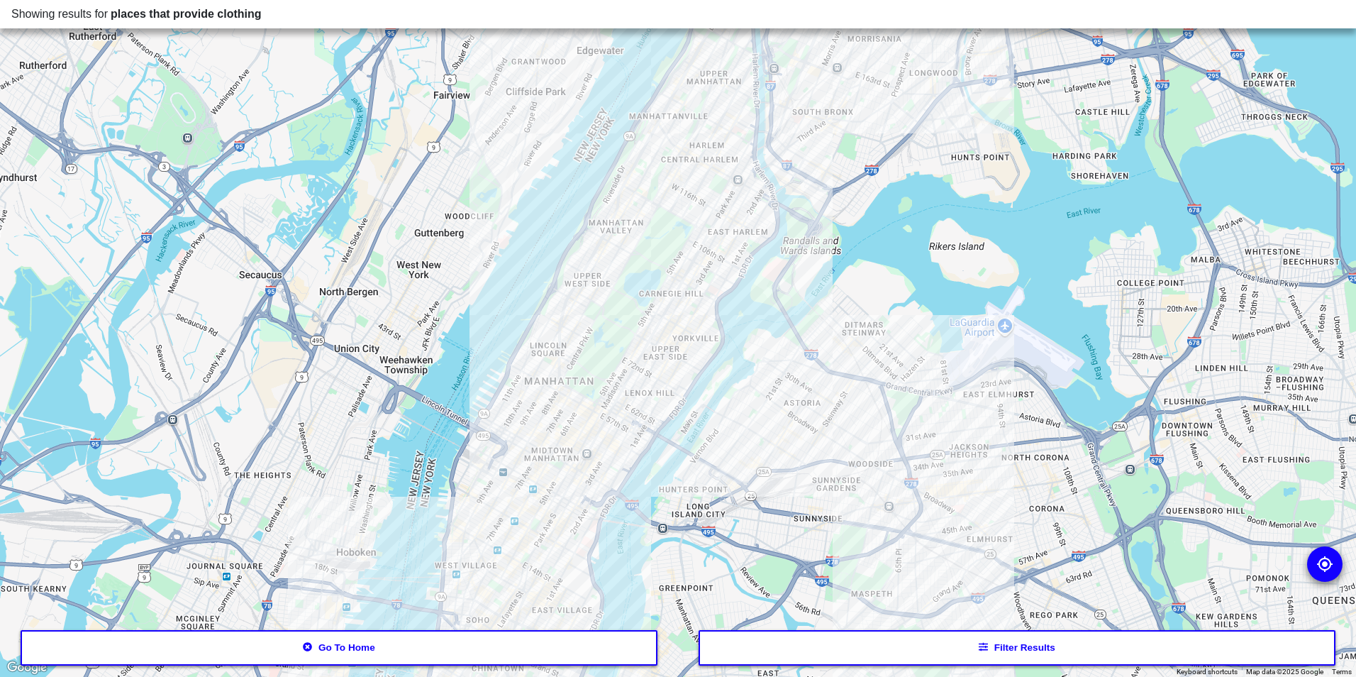
click at [590, 395] on div at bounding box center [678, 338] width 1356 height 677
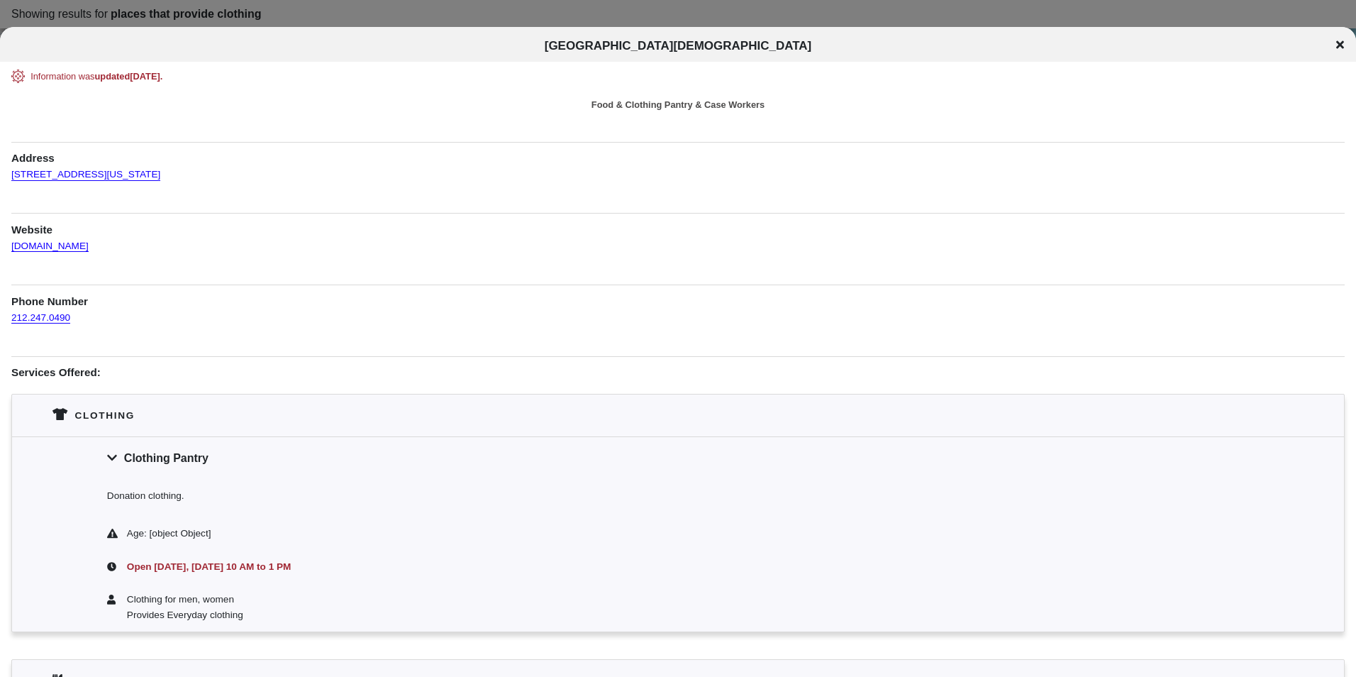
click at [679, 48] on span "[GEOGRAPHIC_DATA][DEMOGRAPHIC_DATA]" at bounding box center [678, 45] width 267 height 13
copy div "[GEOGRAPHIC_DATA][DEMOGRAPHIC_DATA][DEMOGRAPHIC_DATA]"
